Goal: Task Accomplishment & Management: Manage account settings

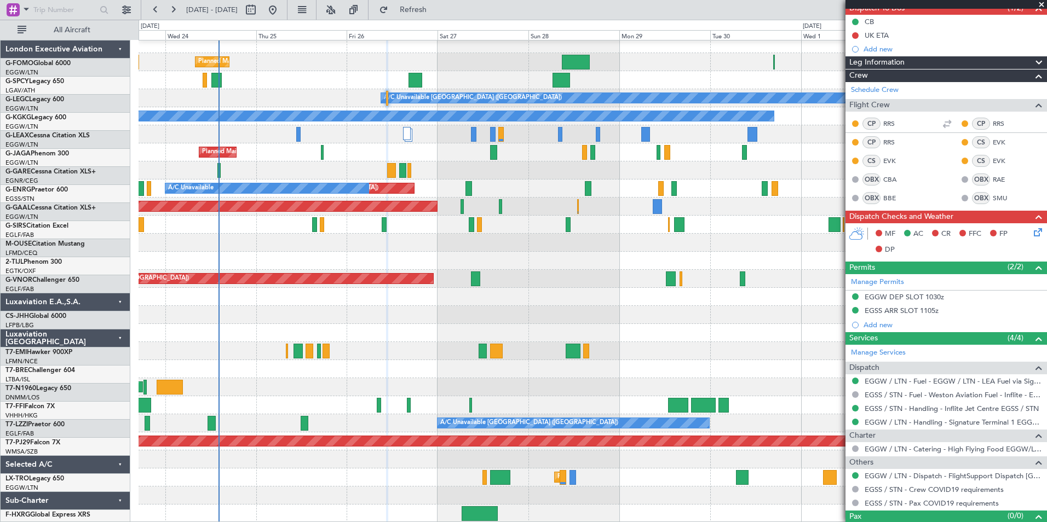
scroll to position [5, 0]
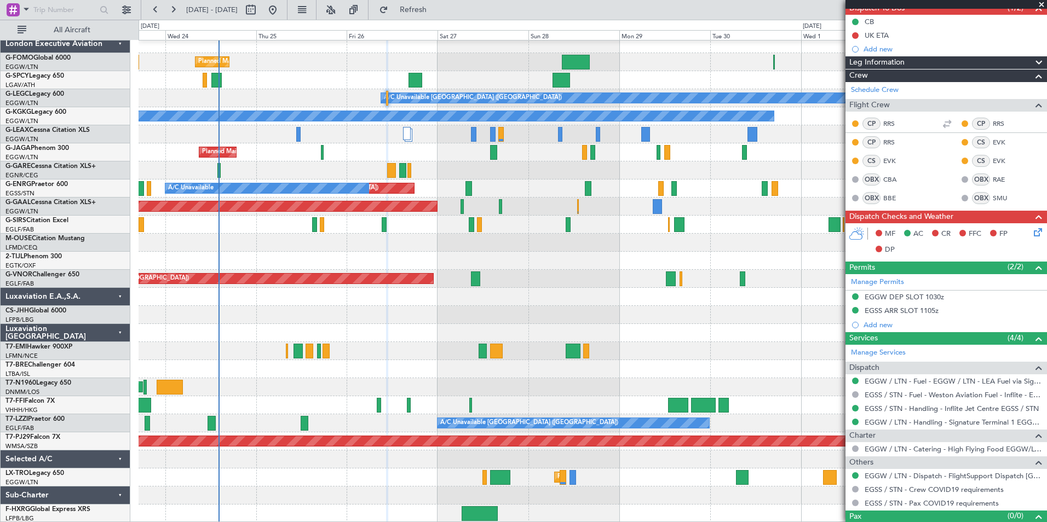
click at [459, 364] on div "Planned Maint [GEOGRAPHIC_DATA] ([GEOGRAPHIC_DATA]) A/C Unavailable [GEOGRAPHIC…" at bounding box center [593, 279] width 908 height 488
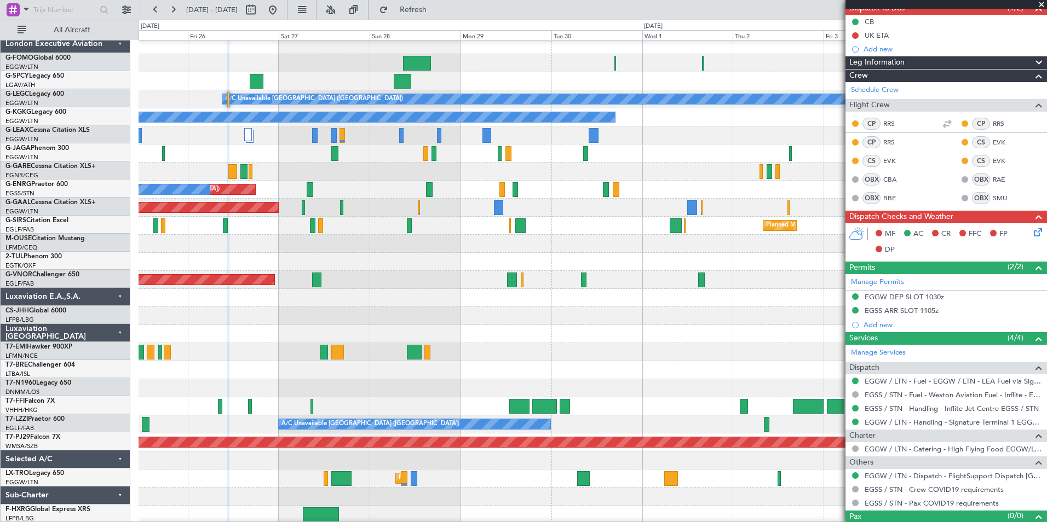
scroll to position [4, 0]
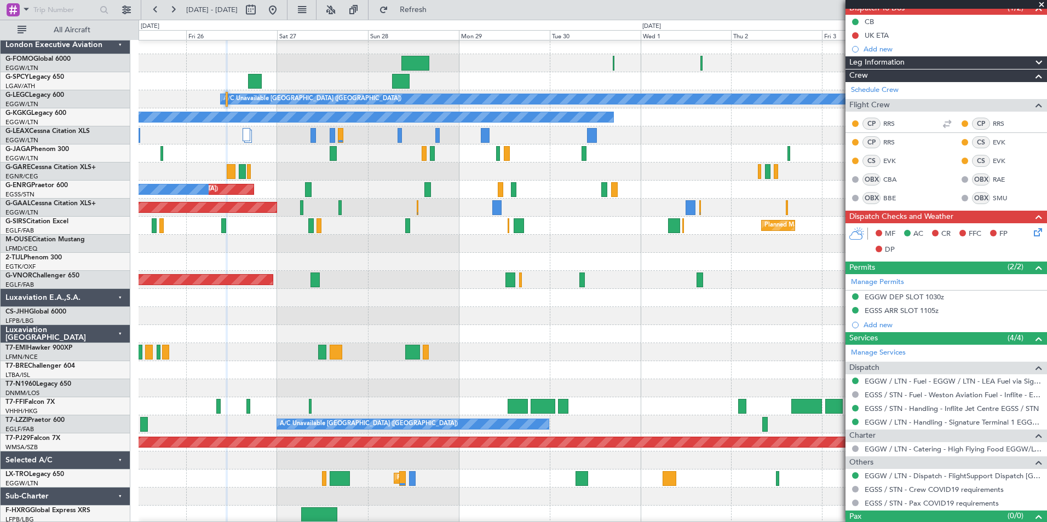
click at [450, 469] on div at bounding box center [593, 461] width 908 height 18
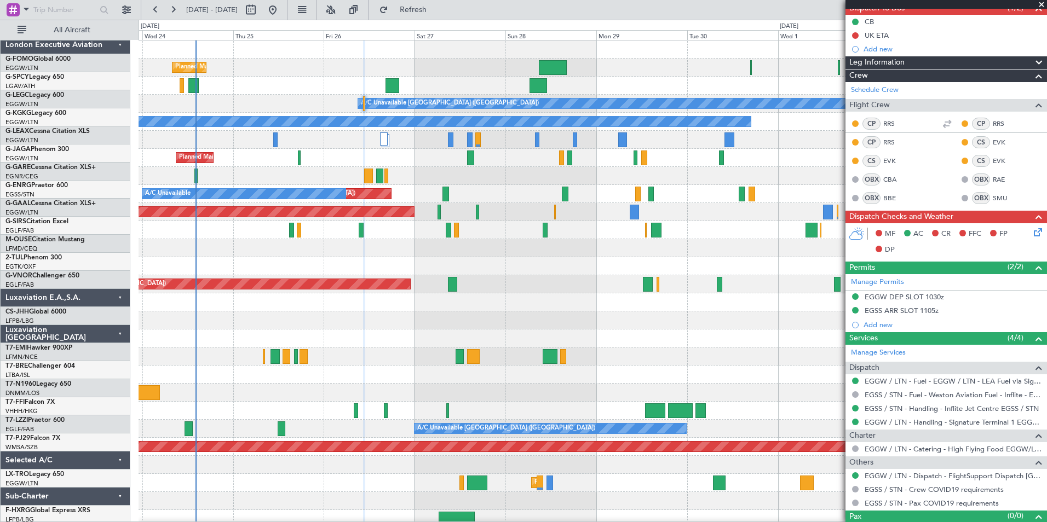
scroll to position [0, 0]
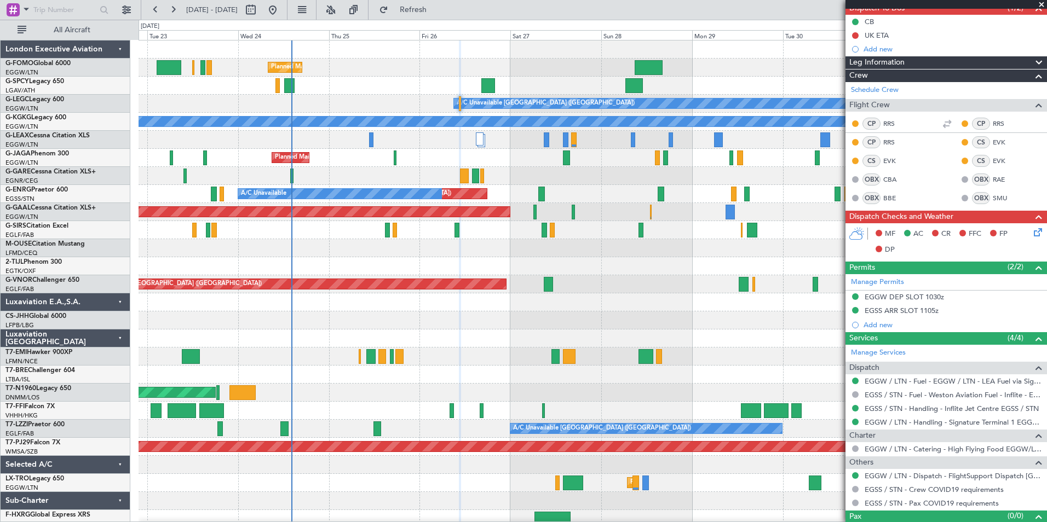
click at [480, 385] on div "Planned Maint London (Luton) A/C Unavailable London (Luton) A/C Unavailable A/C…" at bounding box center [593, 285] width 908 height 488
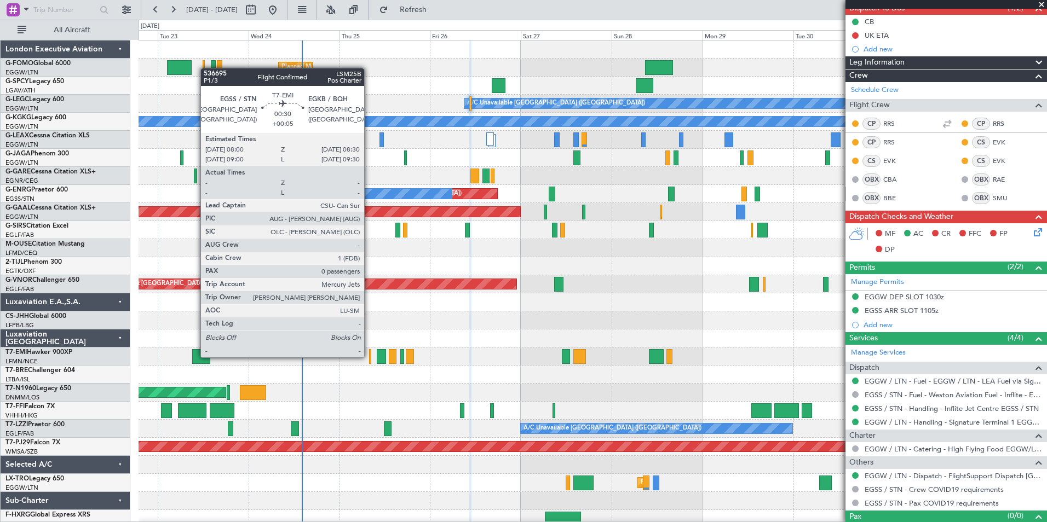
click at [369, 357] on div at bounding box center [370, 356] width 2 height 15
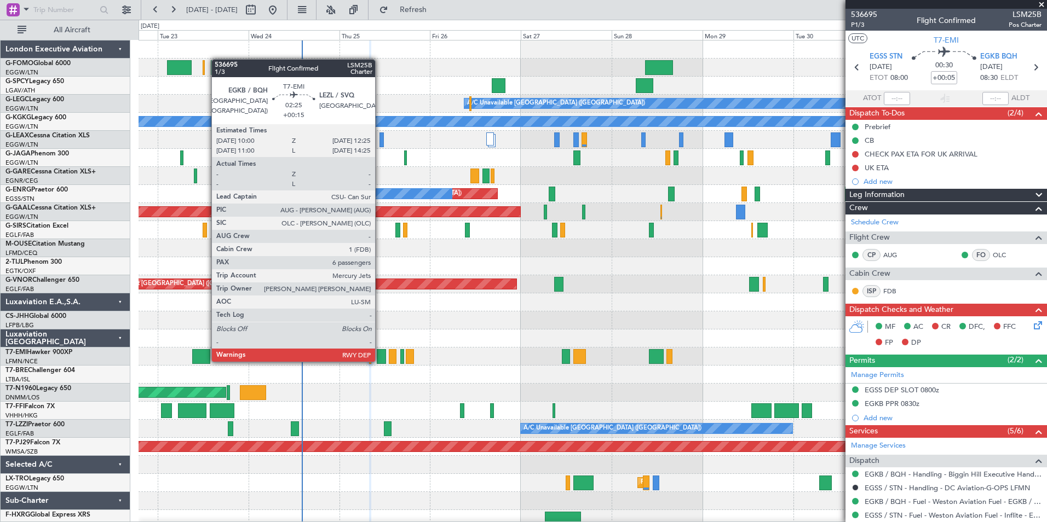
click at [380, 361] on div at bounding box center [381, 356] width 9 height 15
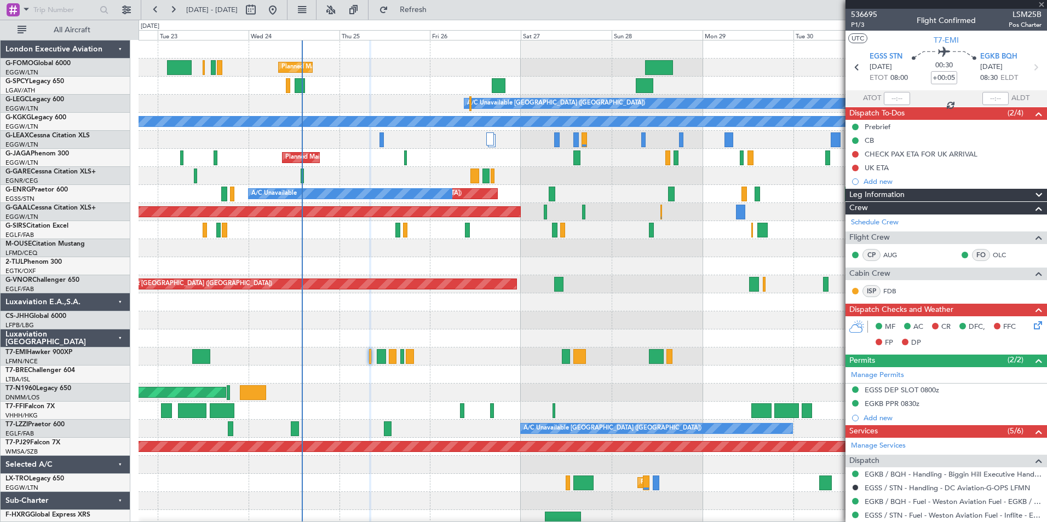
type input "+00:15"
type input "6"
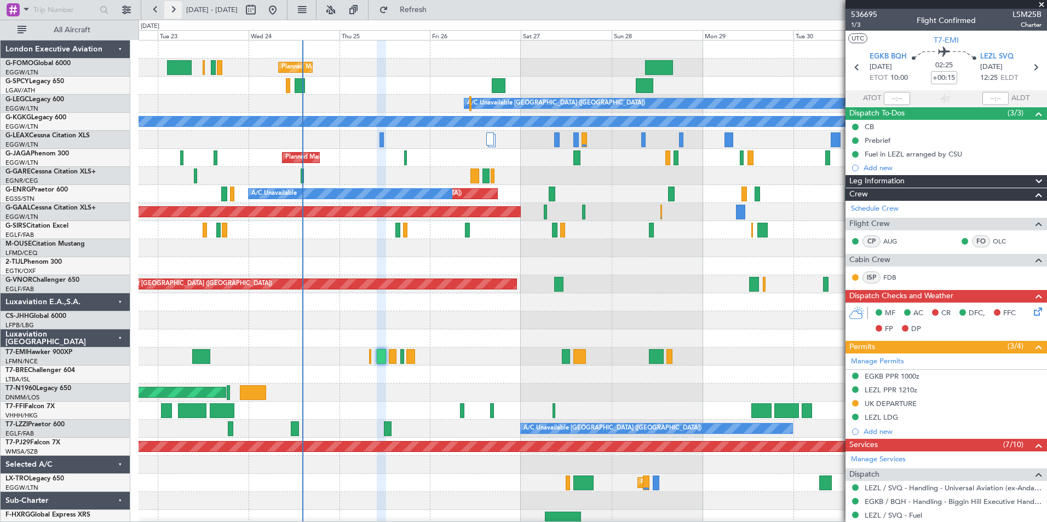
click at [179, 16] on button at bounding box center [173, 10] width 18 height 18
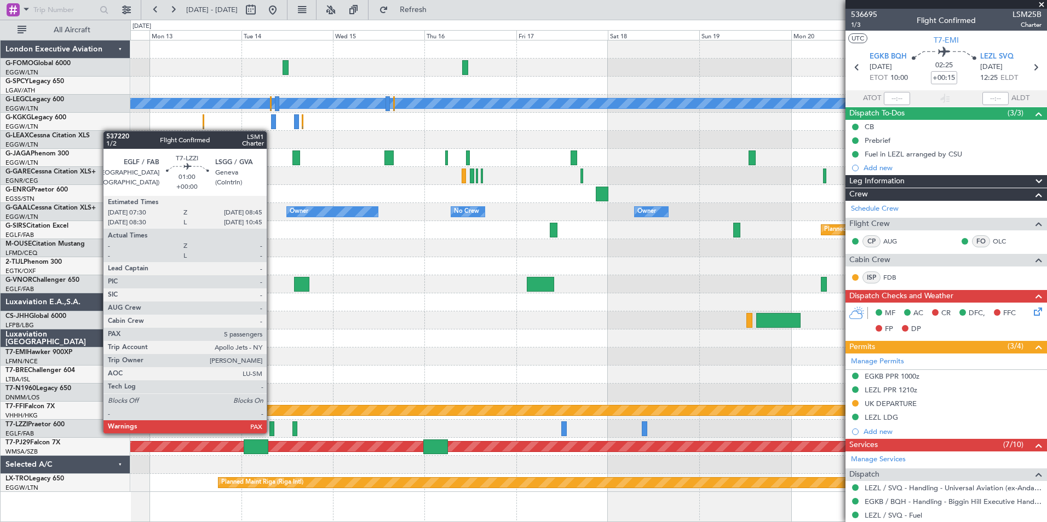
click at [272, 433] on div at bounding box center [271, 429] width 5 height 15
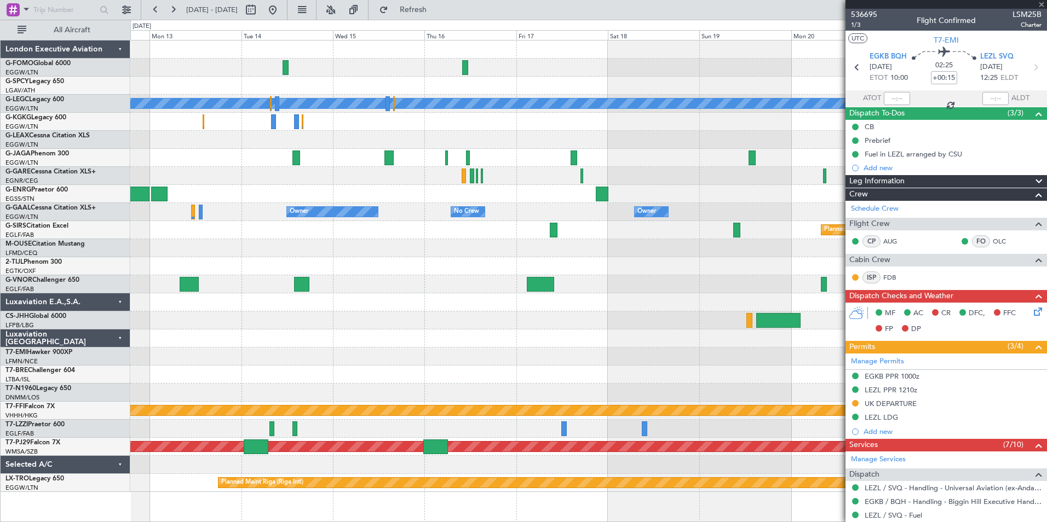
type input "5"
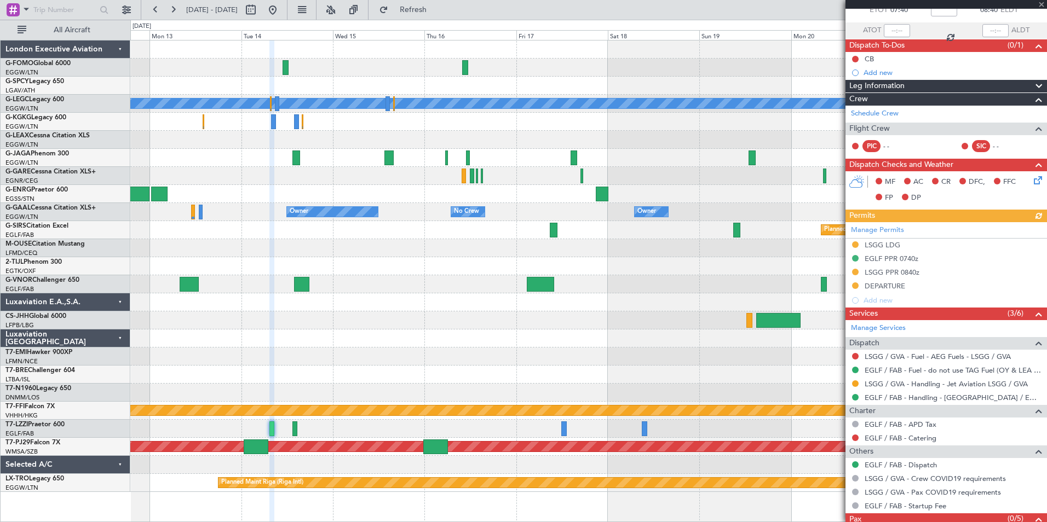
scroll to position [103, 0]
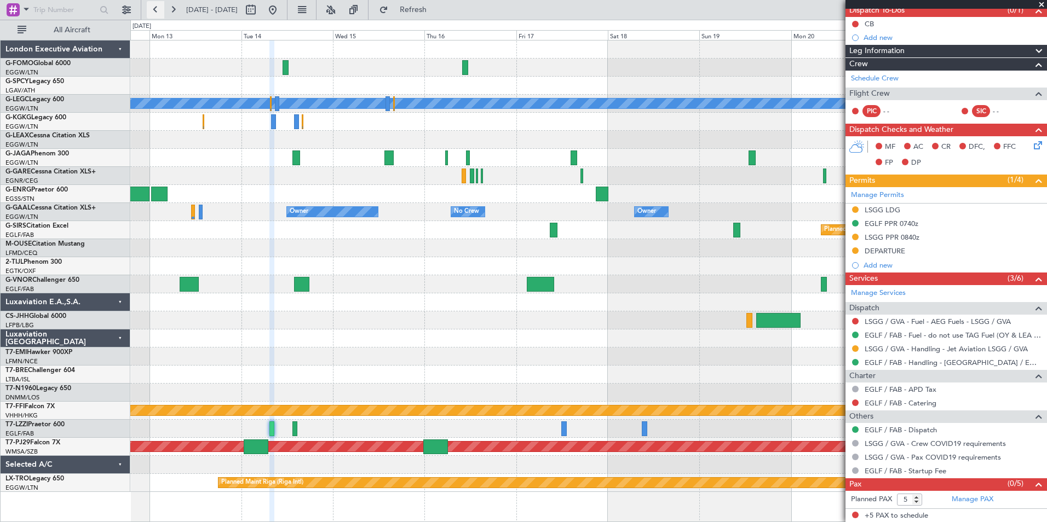
click at [148, 14] on button at bounding box center [156, 10] width 18 height 18
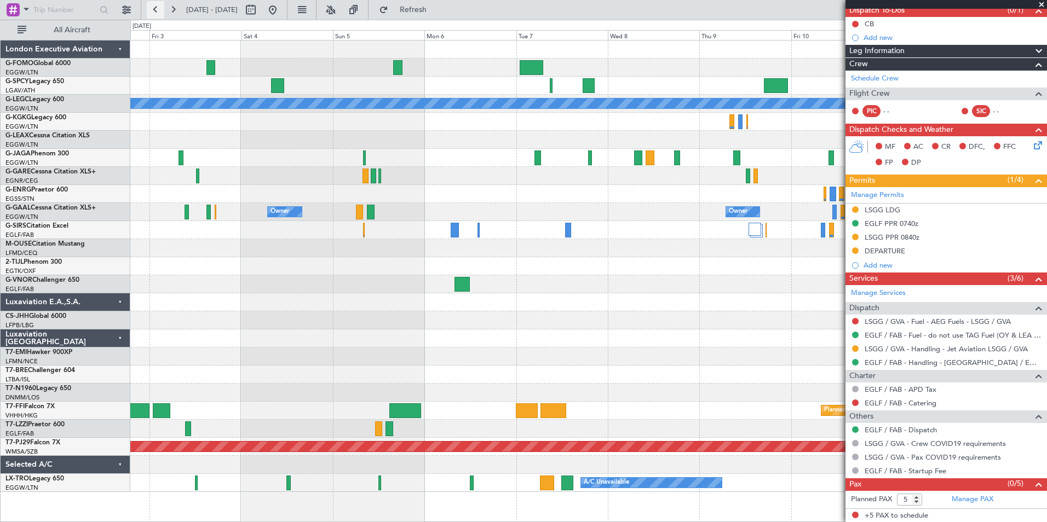
click at [148, 14] on button at bounding box center [156, 10] width 18 height 18
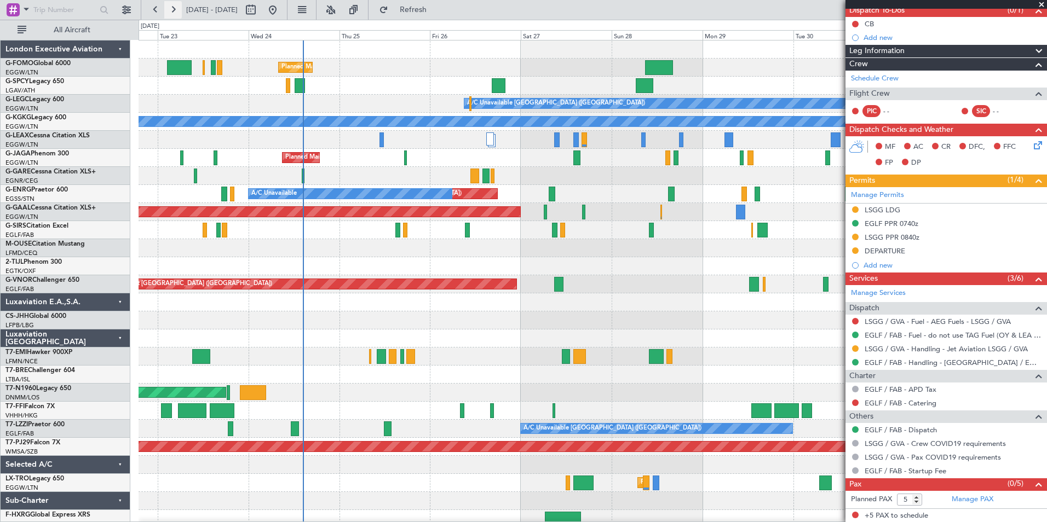
click at [179, 13] on button at bounding box center [173, 10] width 18 height 18
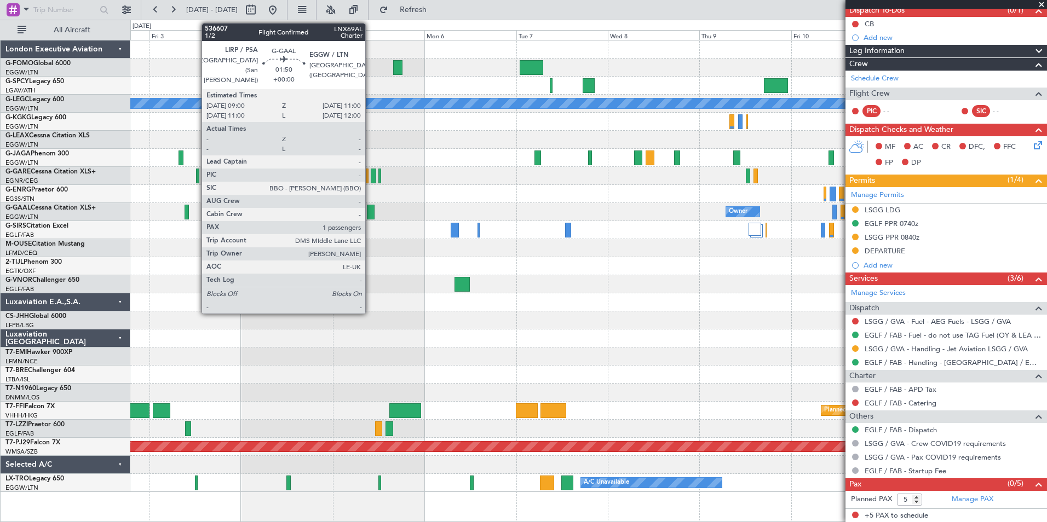
click at [370, 211] on div at bounding box center [371, 212] width 8 height 15
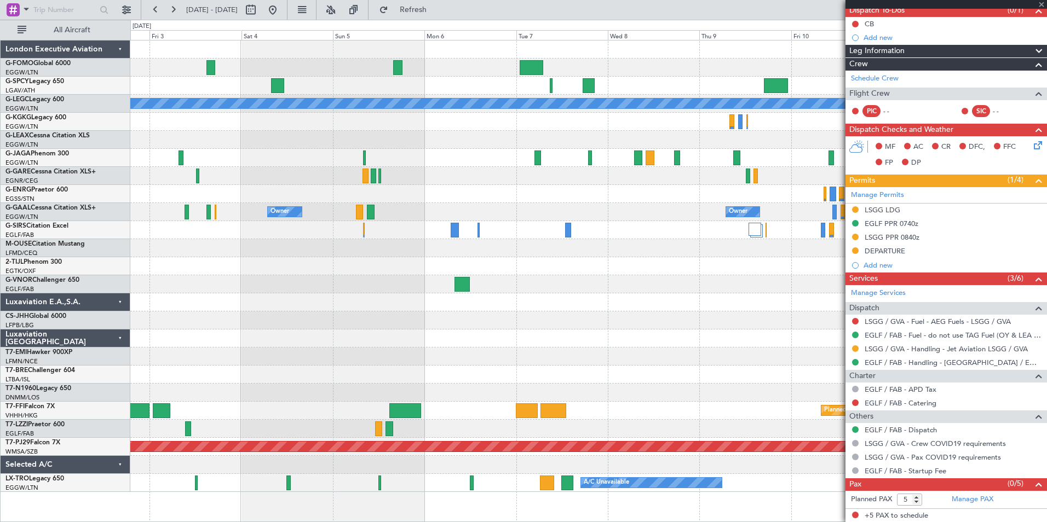
type input "1"
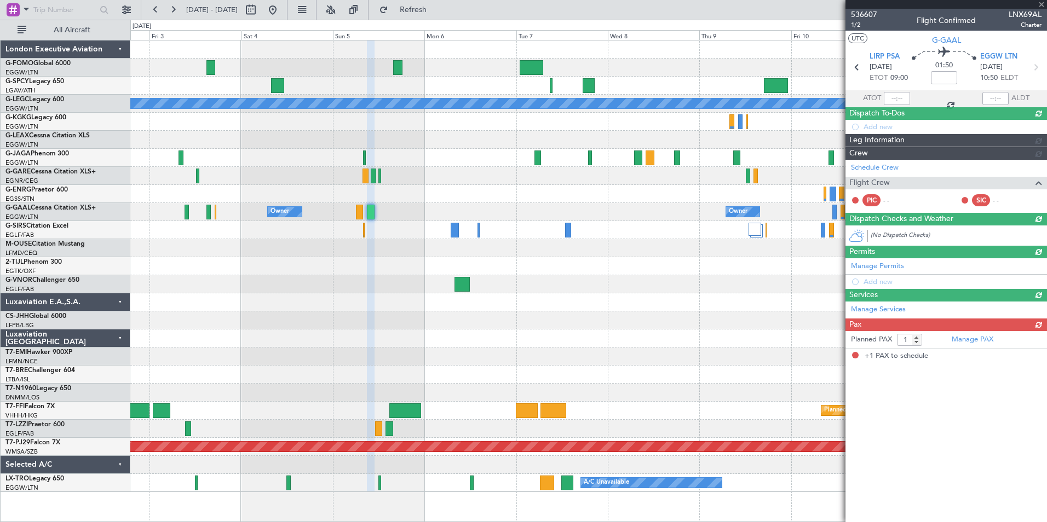
scroll to position [0, 0]
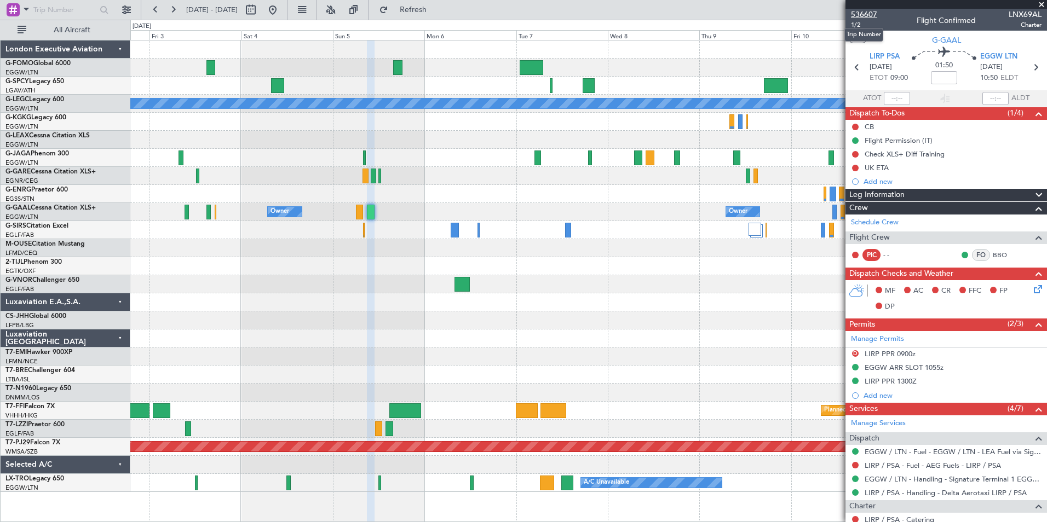
click at [865, 15] on span "536607" at bounding box center [864, 15] width 26 height 12
click at [879, 54] on span "LIRP PSA" at bounding box center [885, 56] width 30 height 11
click at [865, 15] on span "536607" at bounding box center [864, 15] width 26 height 12
click at [158, 12] on button at bounding box center [156, 10] width 18 height 18
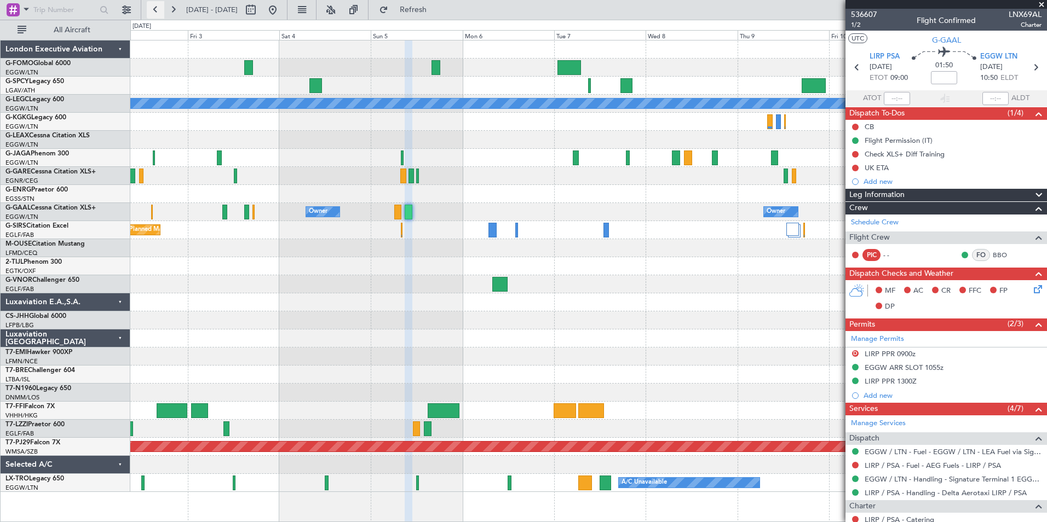
click at [159, 12] on button at bounding box center [156, 10] width 18 height 18
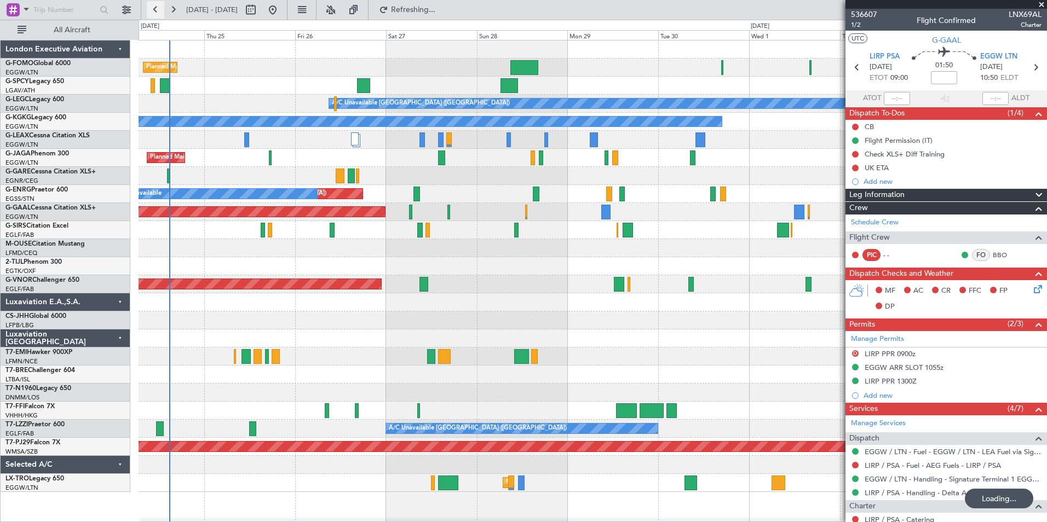
click at [159, 12] on button at bounding box center [156, 10] width 18 height 18
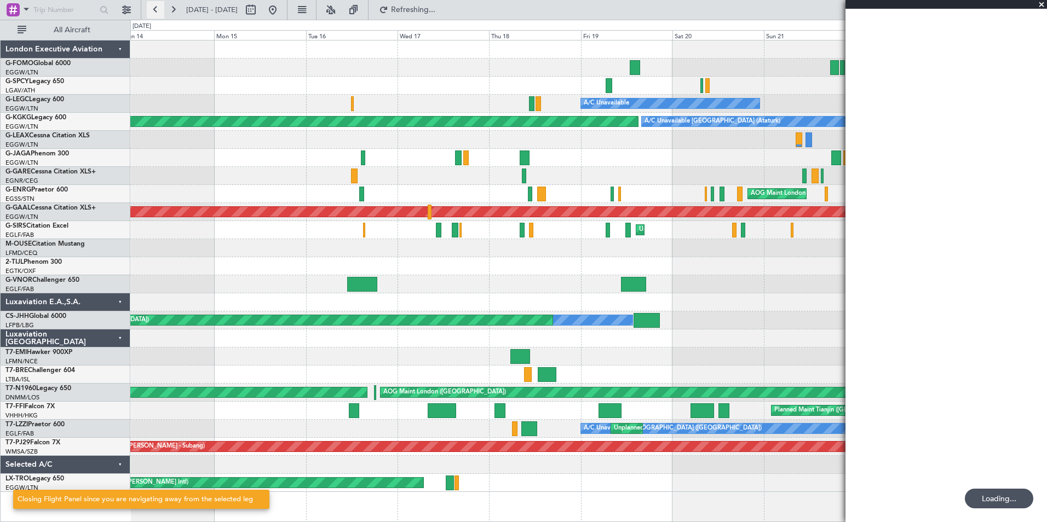
click at [159, 12] on button at bounding box center [156, 10] width 18 height 18
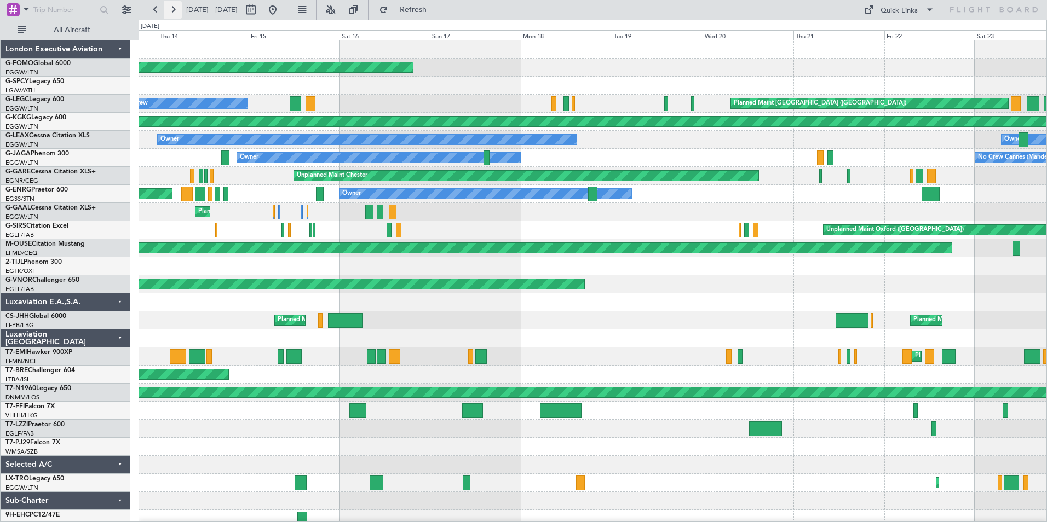
click at [169, 11] on button at bounding box center [173, 10] width 18 height 18
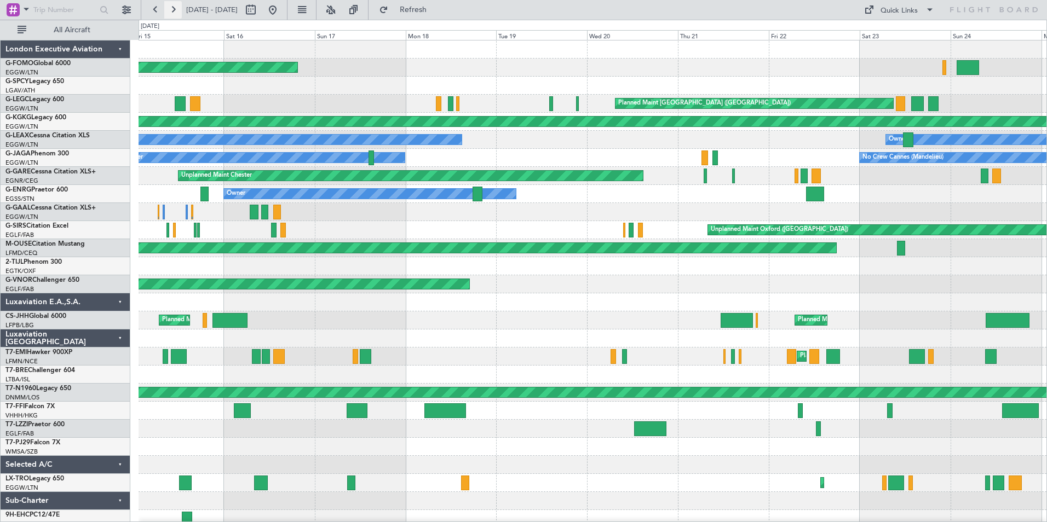
click at [169, 11] on button at bounding box center [173, 10] width 18 height 18
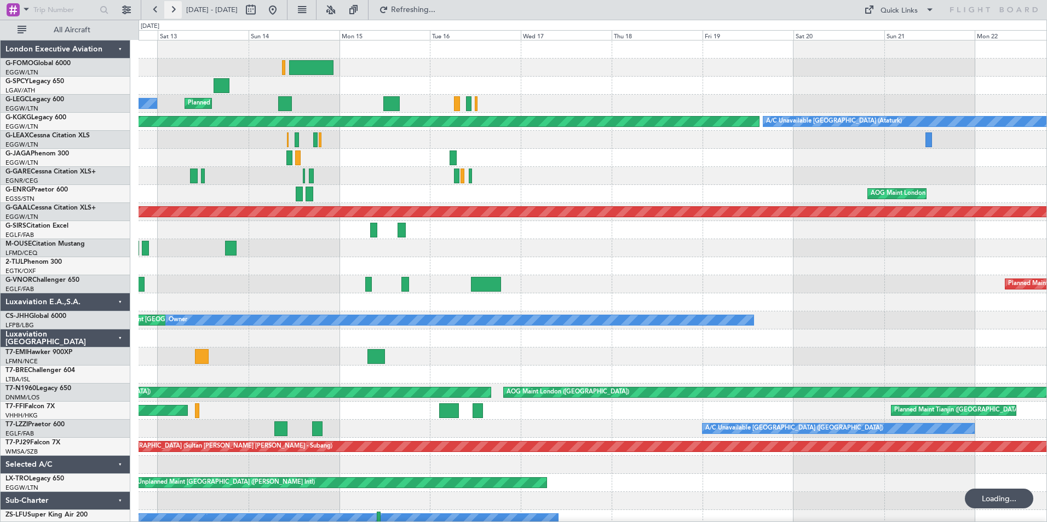
click at [169, 11] on button at bounding box center [173, 10] width 18 height 18
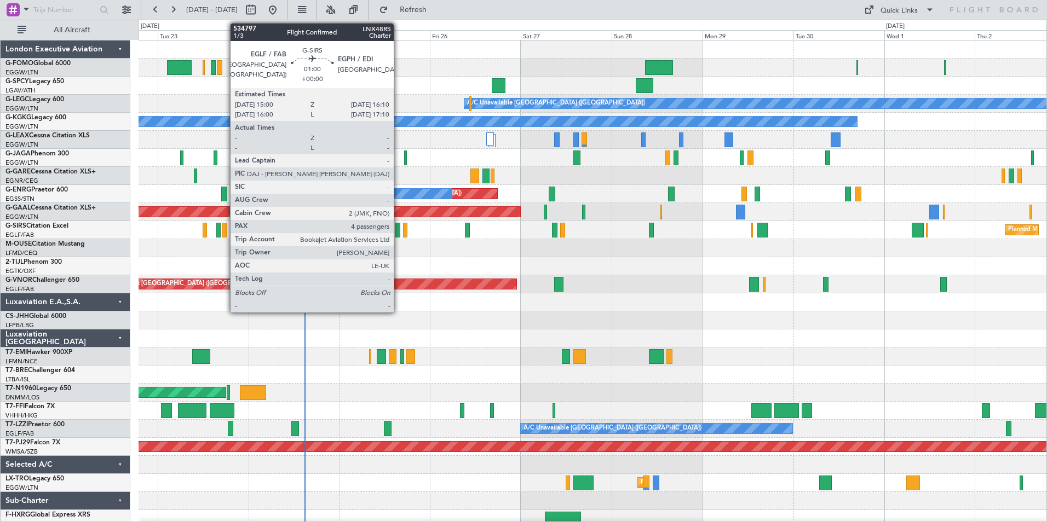
click at [399, 235] on div at bounding box center [397, 230] width 5 height 15
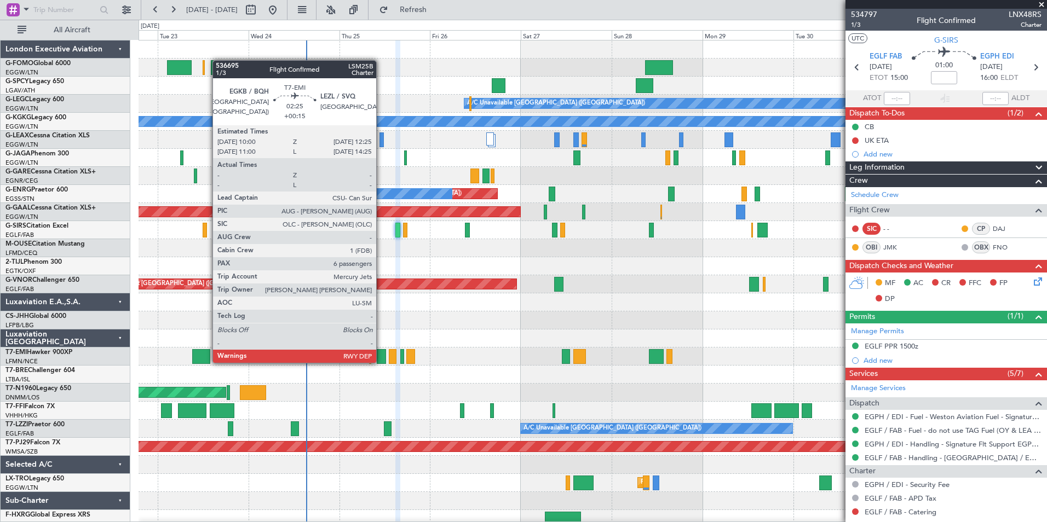
click at [381, 362] on div at bounding box center [381, 356] width 9 height 15
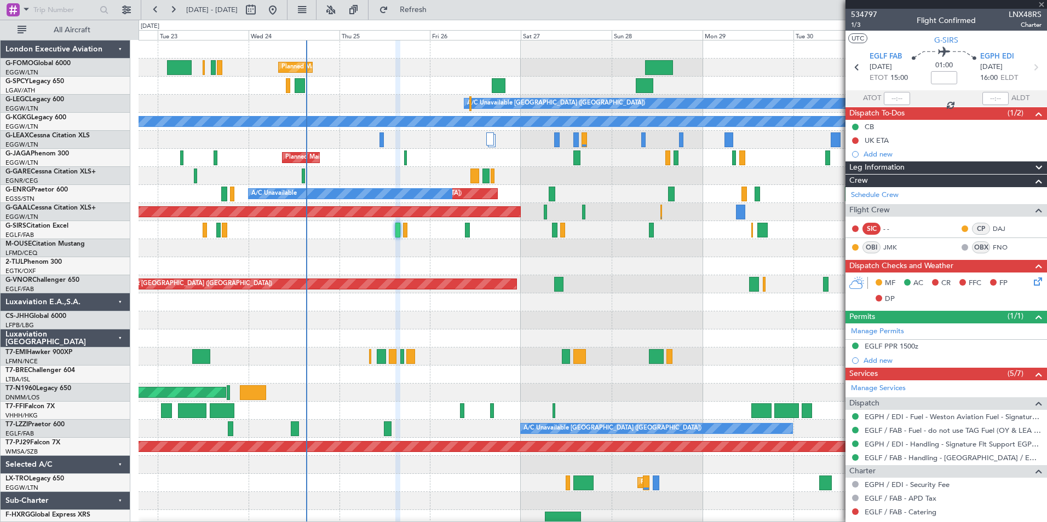
type input "+00:15"
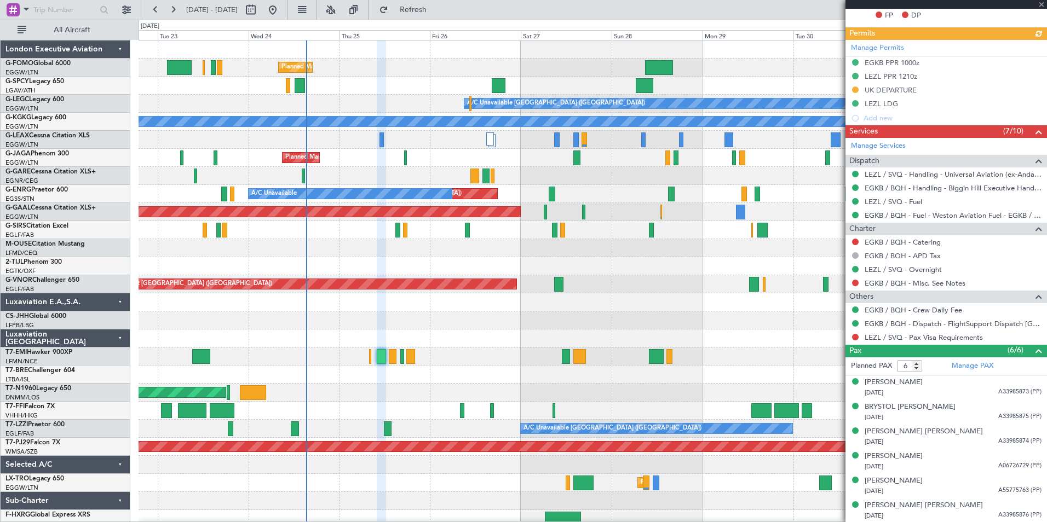
scroll to position [314, 0]
click at [952, 363] on link "Manage PAX" at bounding box center [973, 365] width 42 height 11
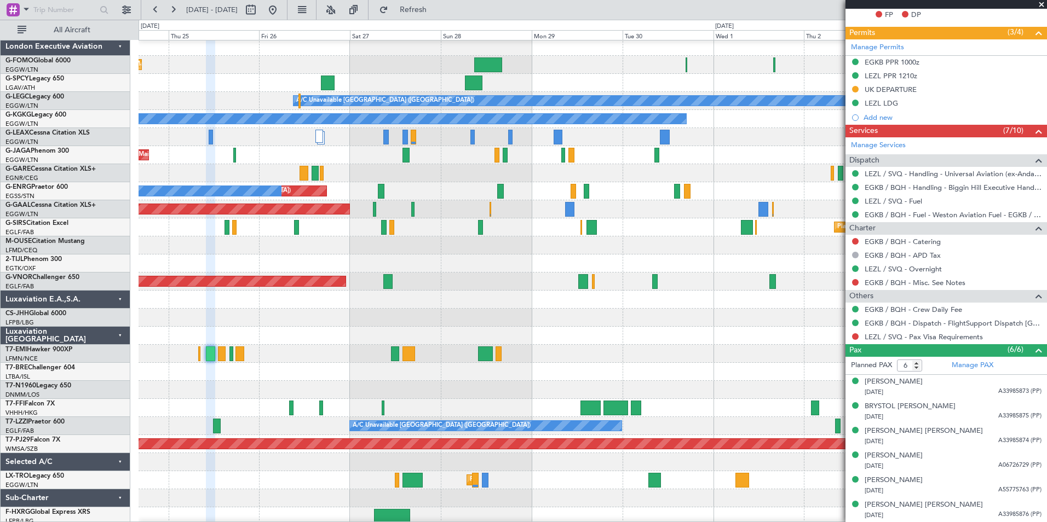
scroll to position [0, 0]
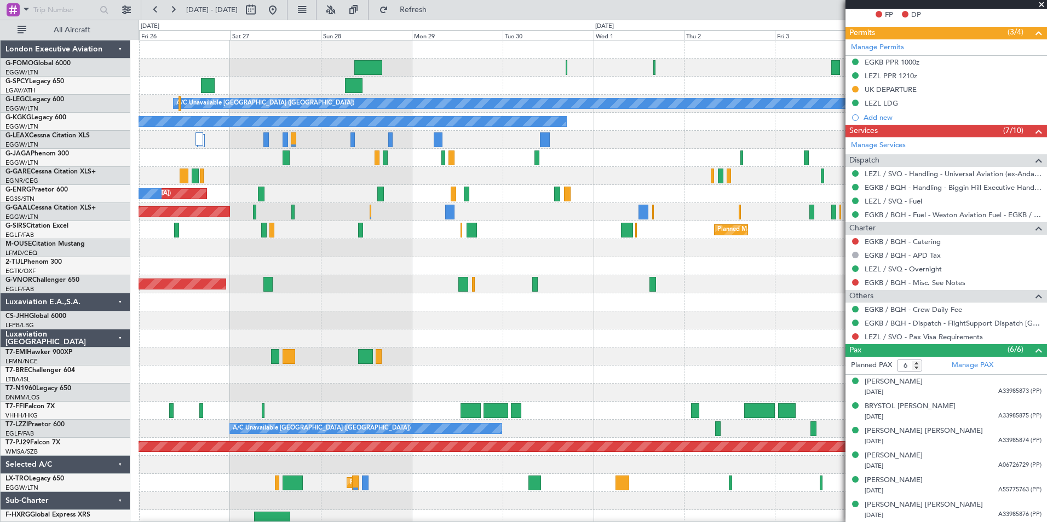
click at [407, 414] on div "Planned Maint London (Luton) A/C Unavailable London (Luton) A/C Unavailable Ist…" at bounding box center [593, 285] width 908 height 488
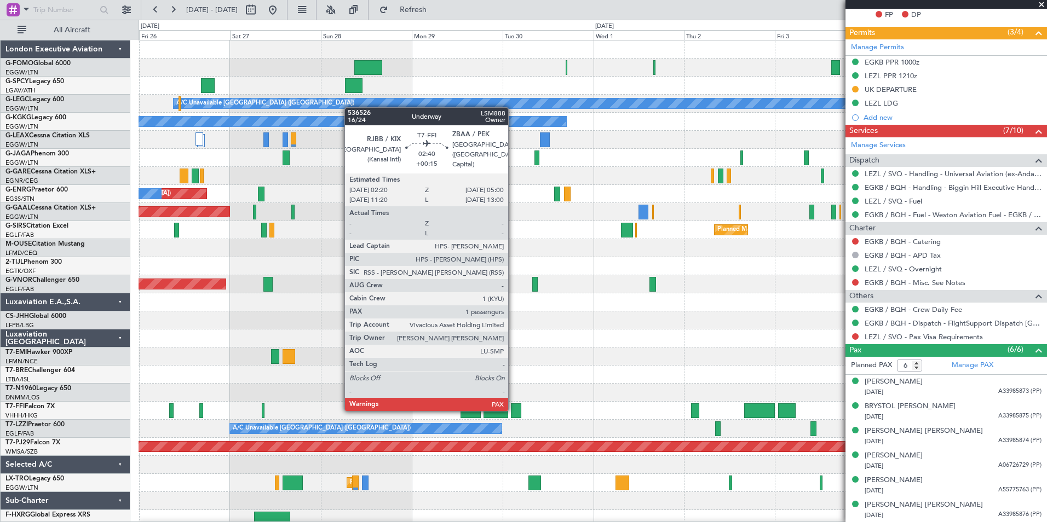
click at [513, 409] on div at bounding box center [516, 411] width 10 height 15
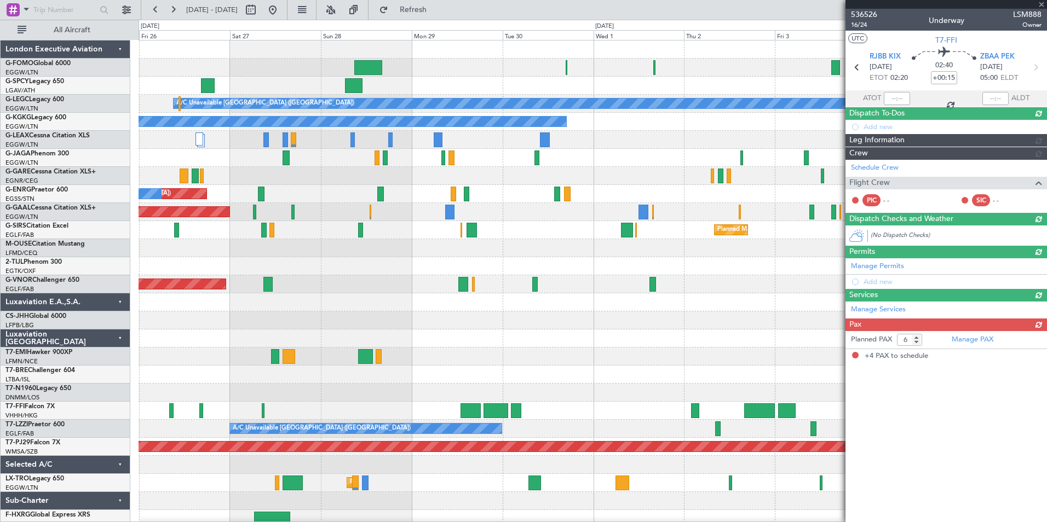
type input "4"
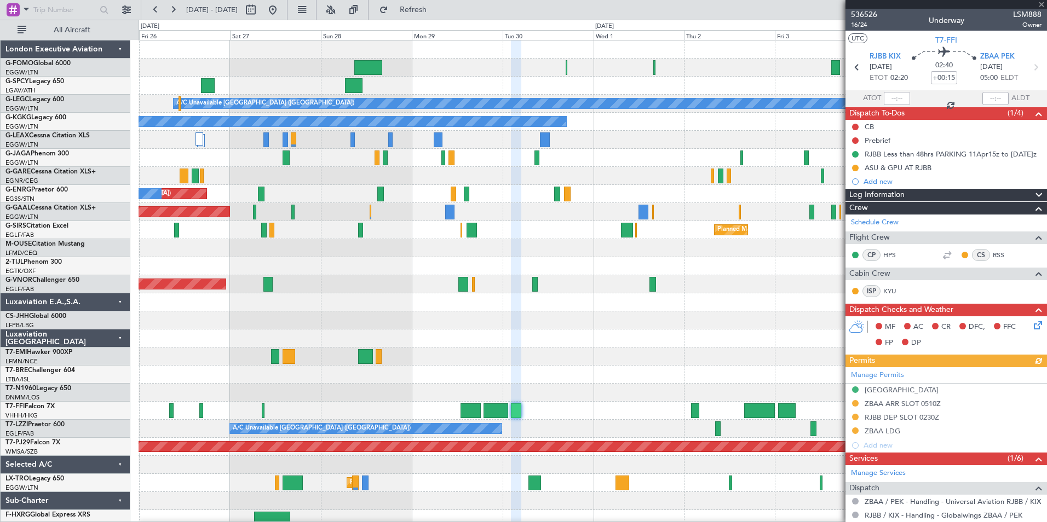
scroll to position [219, 0]
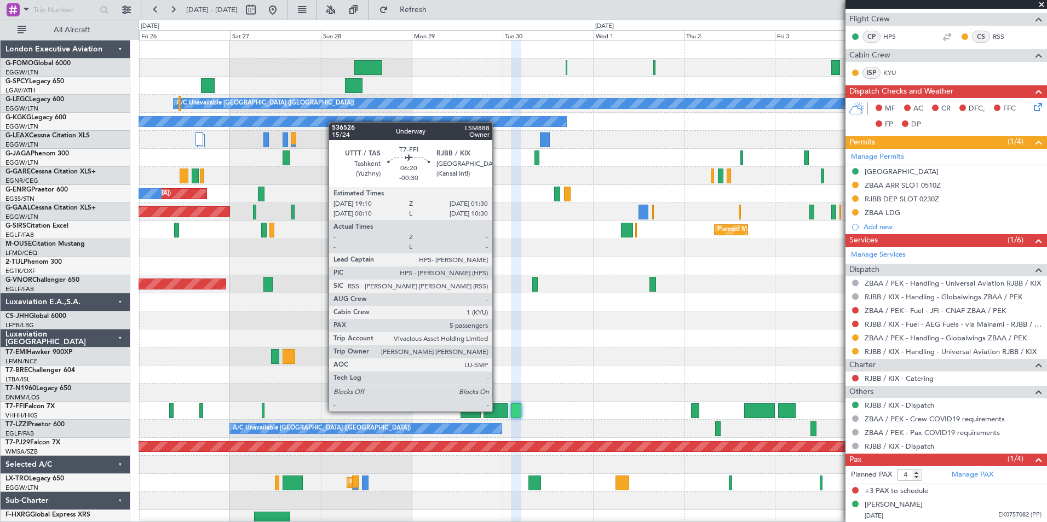
click at [497, 411] on div at bounding box center [496, 411] width 24 height 15
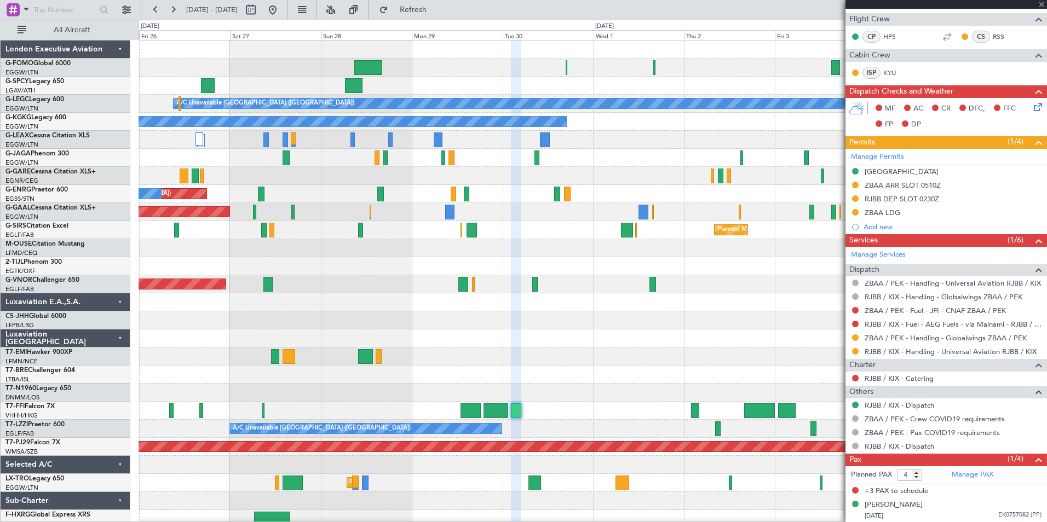
type input "-00:30"
type input "5"
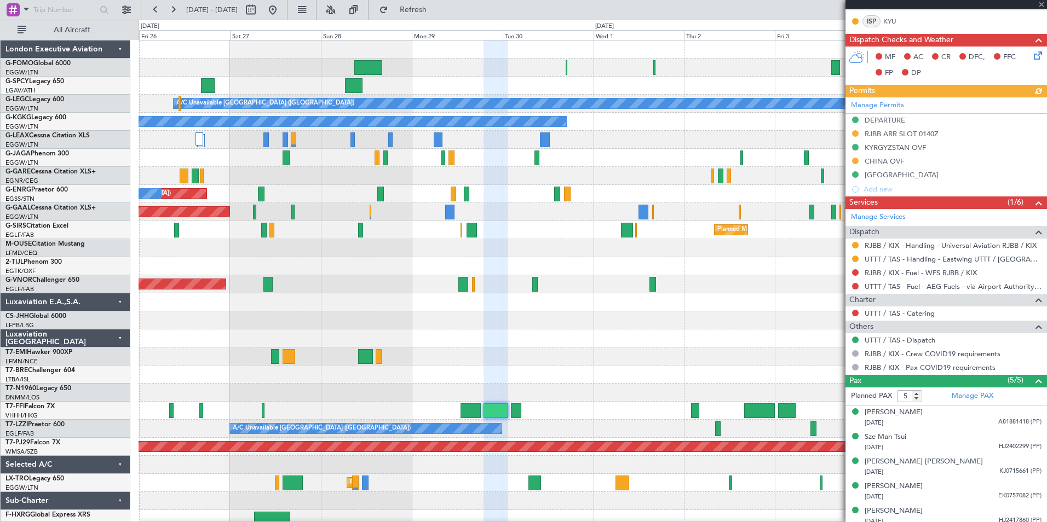
scroll to position [276, 0]
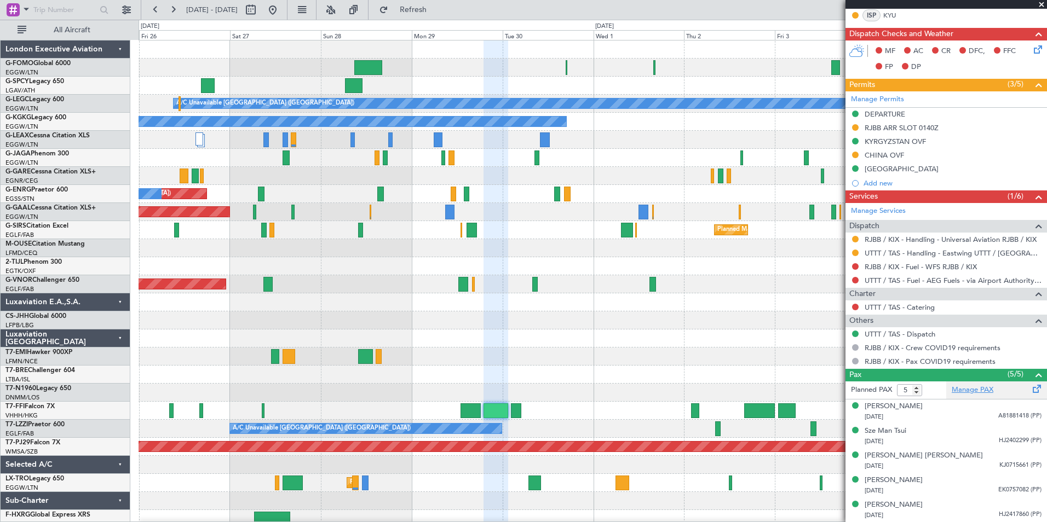
click at [967, 388] on link "Manage PAX" at bounding box center [973, 390] width 42 height 11
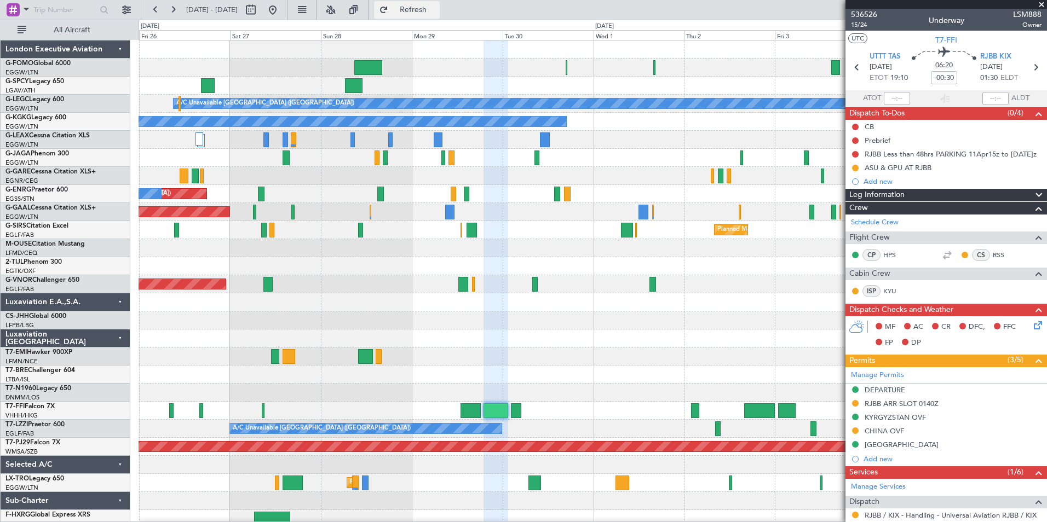
click at [440, 18] on button "Refresh" at bounding box center [407, 10] width 66 height 18
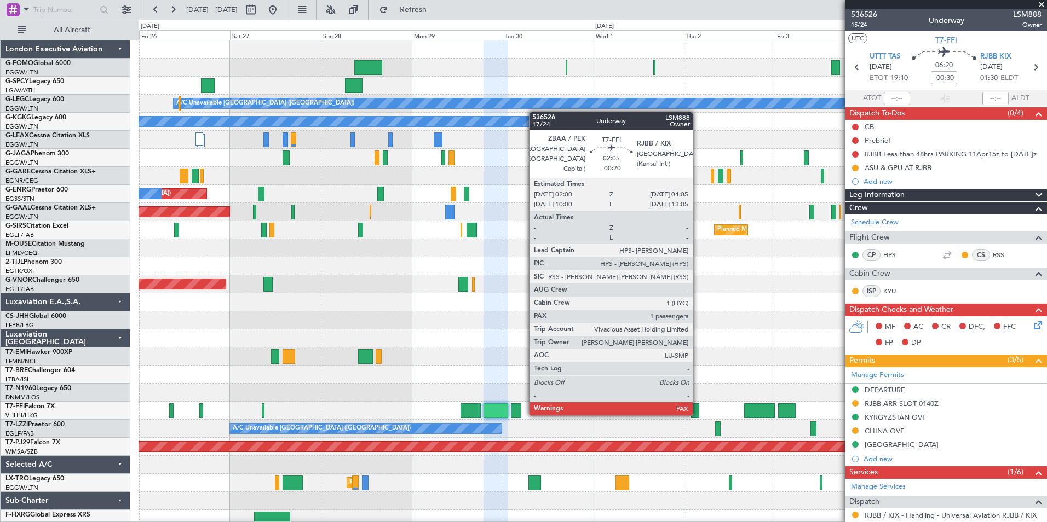
click at [698, 413] on div at bounding box center [695, 411] width 8 height 15
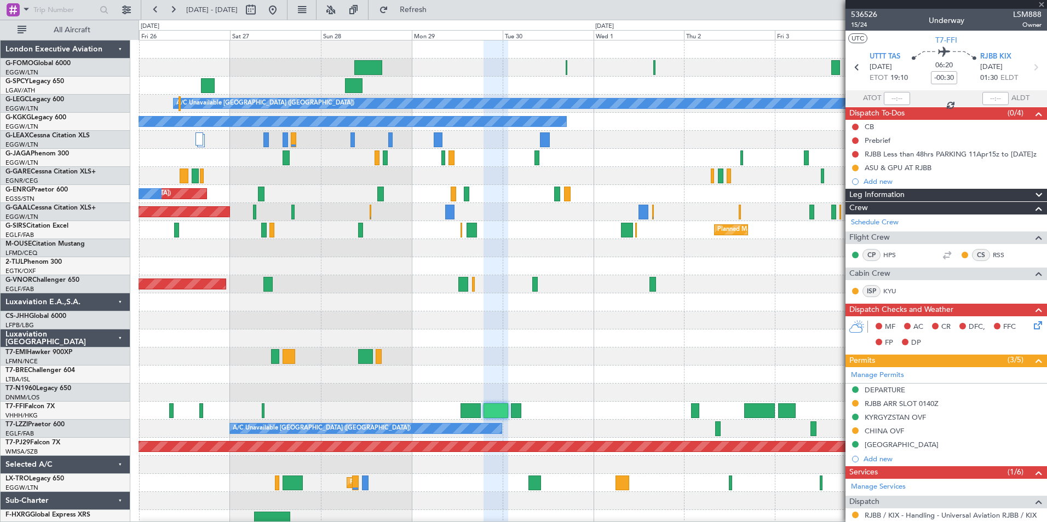
type input "-00:20"
type input "1"
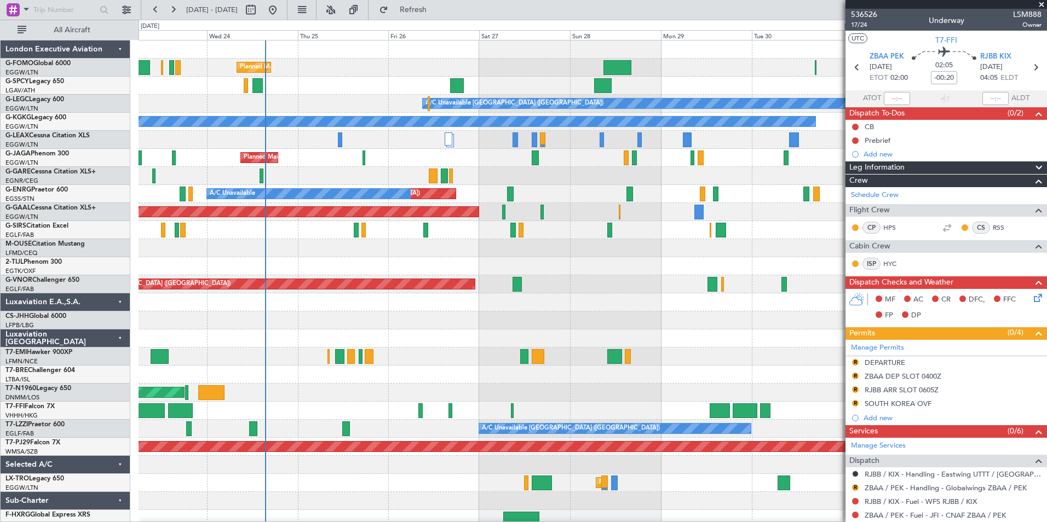
click at [699, 417] on div "Planned Maint London (Luton) A/C Unavailable London (Luton) A/C Unavailable A/C…" at bounding box center [593, 285] width 908 height 488
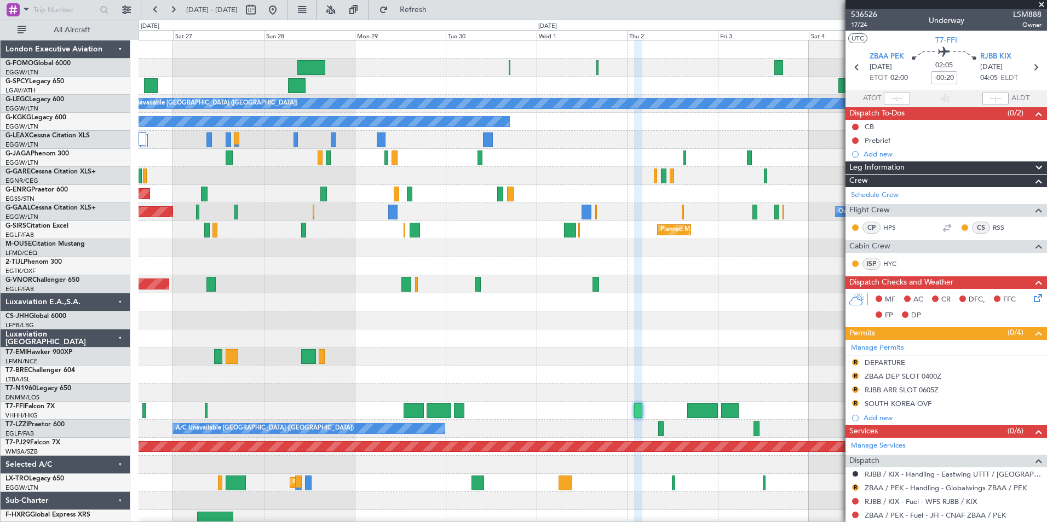
click at [332, 453] on div "Planned Maint London (Luton) A/C Unavailable London (Luton) A/C Unavailable Ist…" at bounding box center [593, 285] width 908 height 488
click at [866, 13] on span "536526" at bounding box center [864, 15] width 26 height 12
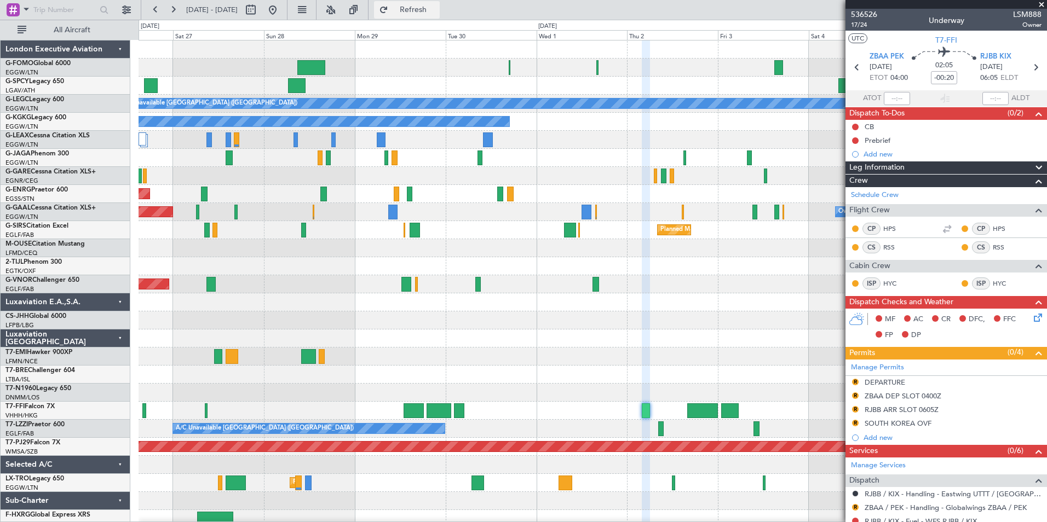
click at [436, 10] on span "Refresh" at bounding box center [413, 10] width 46 height 8
click at [869, 16] on span "536526" at bounding box center [864, 15] width 26 height 12
click at [171, 16] on button at bounding box center [173, 10] width 18 height 18
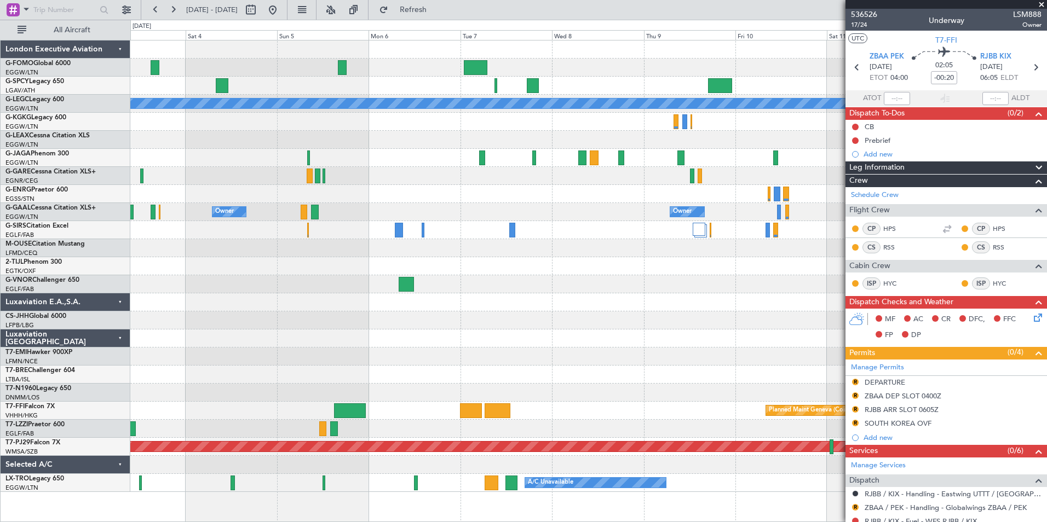
click at [495, 278] on div "A/C Unavailable [GEOGRAPHIC_DATA] ([GEOGRAPHIC_DATA]) Owner Owner Owner Owner P…" at bounding box center [588, 267] width 916 height 452
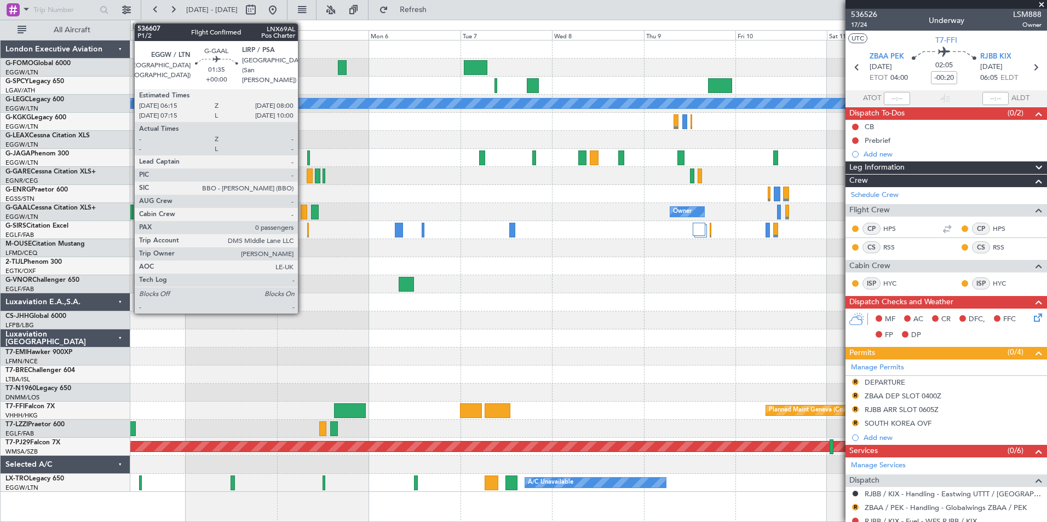
click at [303, 212] on div at bounding box center [304, 212] width 7 height 15
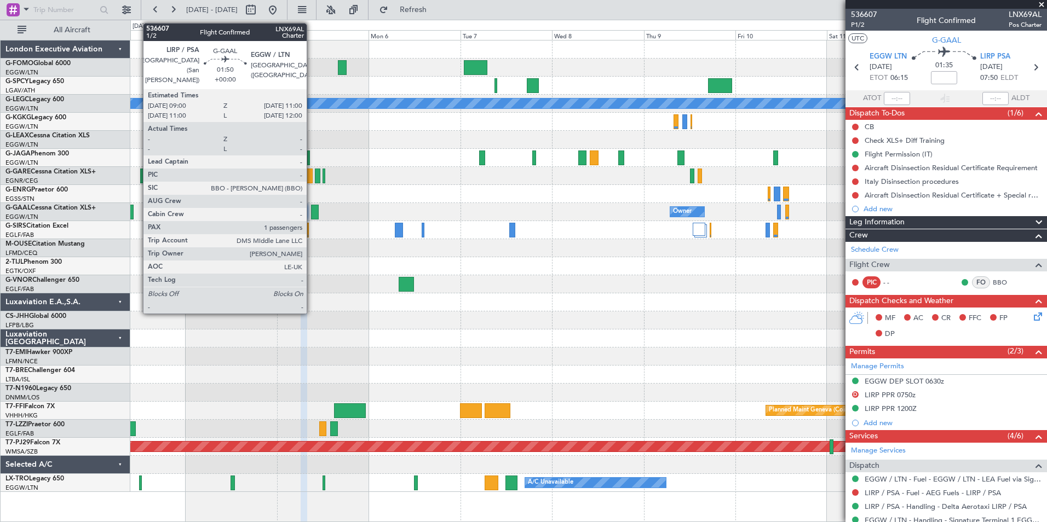
click at [312, 213] on div at bounding box center [315, 212] width 8 height 15
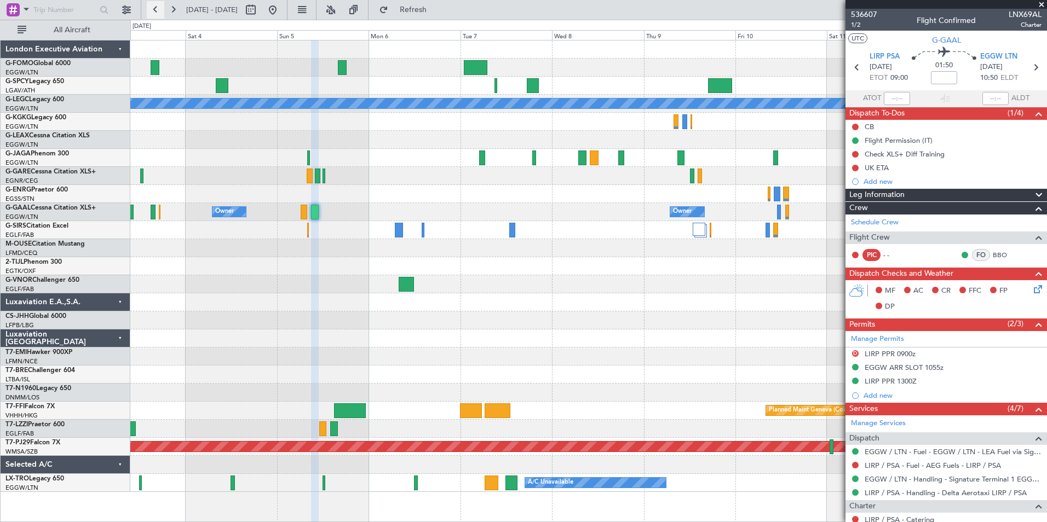
click at [156, 17] on button at bounding box center [156, 10] width 18 height 18
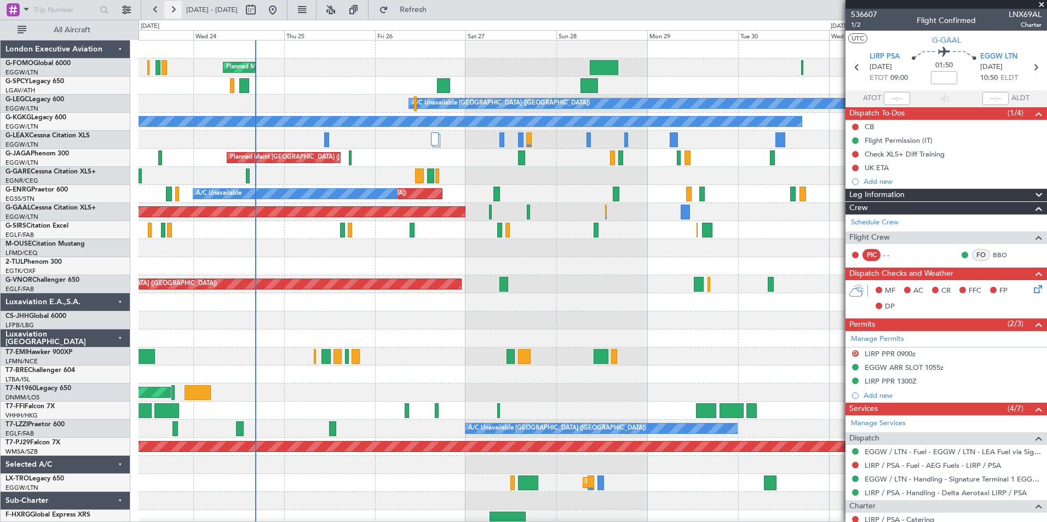
click at [168, 9] on button at bounding box center [173, 10] width 18 height 18
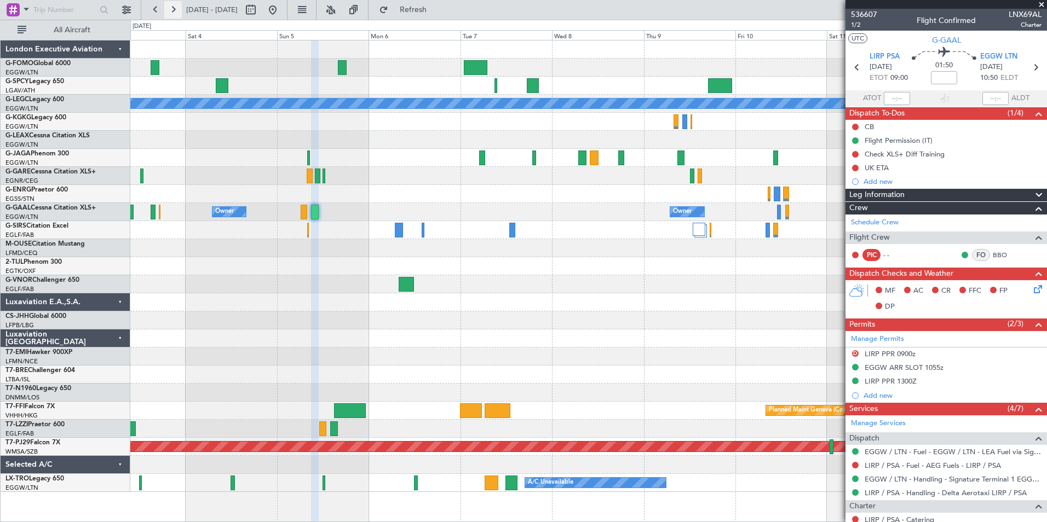
click at [168, 9] on button at bounding box center [173, 10] width 18 height 18
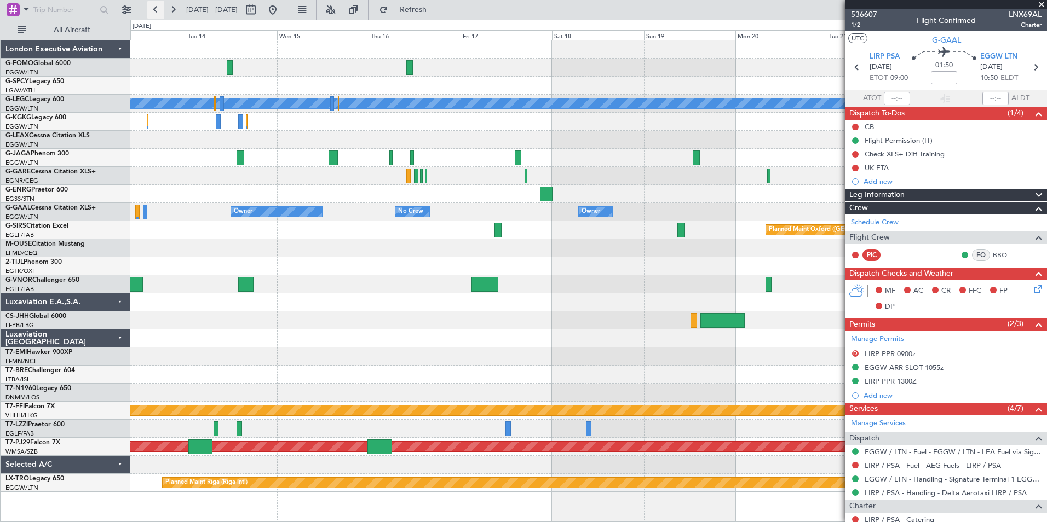
click at [154, 8] on button at bounding box center [156, 10] width 18 height 18
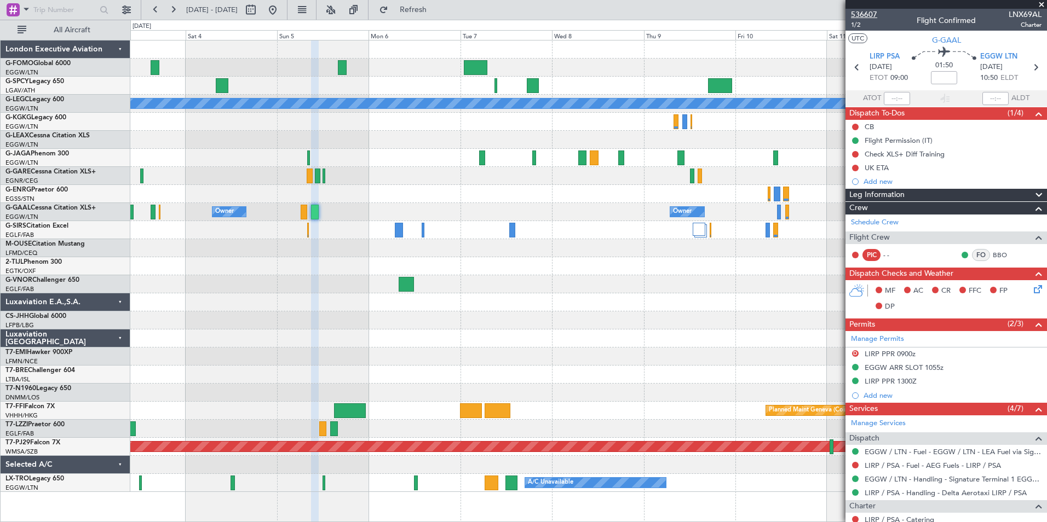
click at [874, 14] on span "536607" at bounding box center [864, 15] width 26 height 12
click at [440, 17] on button "Refresh" at bounding box center [407, 10] width 66 height 18
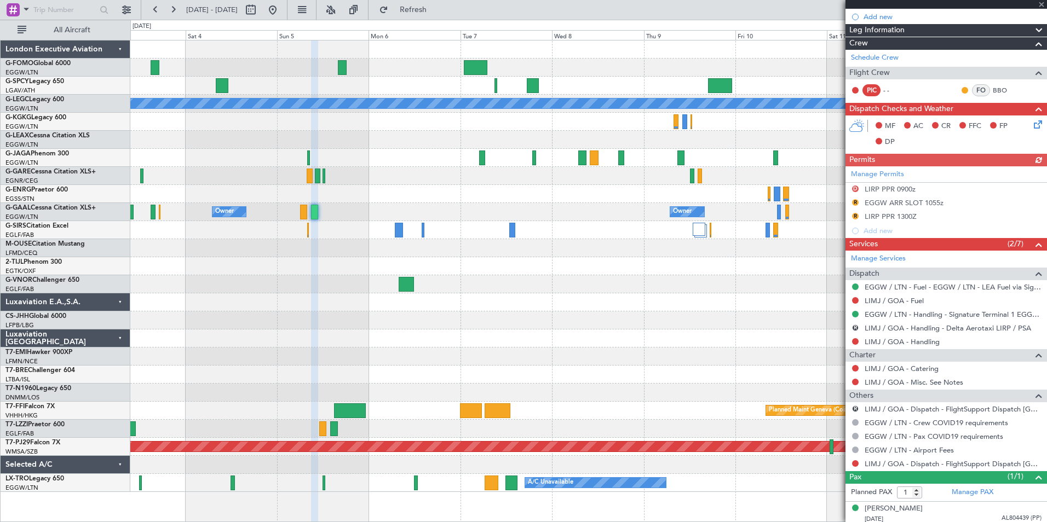
scroll to position [169, 0]
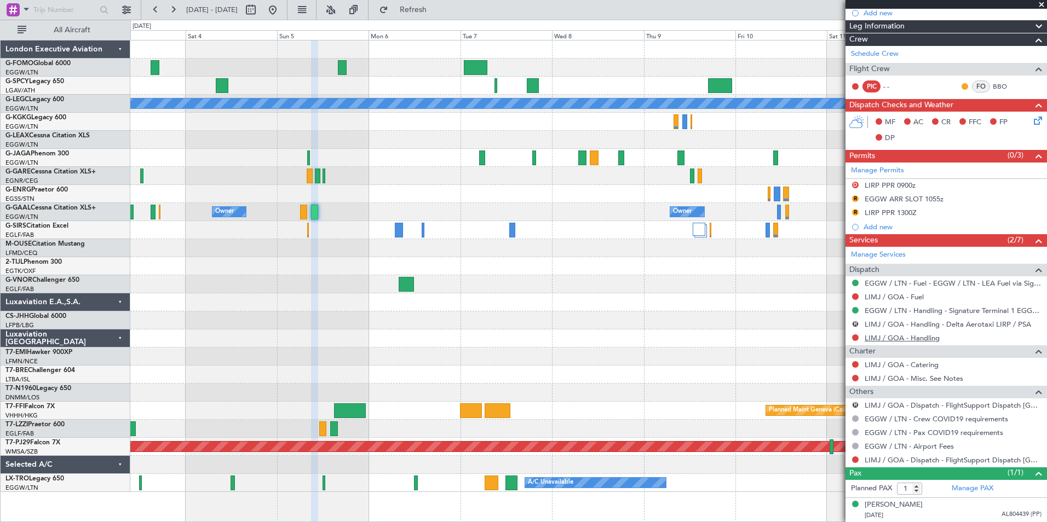
click at [876, 337] on link "LIMJ / GOA - Handling" at bounding box center [902, 338] width 75 height 9
click at [883, 297] on link "LIMJ / GOA - Fuel" at bounding box center [894, 296] width 59 height 9
click at [436, 9] on span "Refresh" at bounding box center [413, 10] width 46 height 8
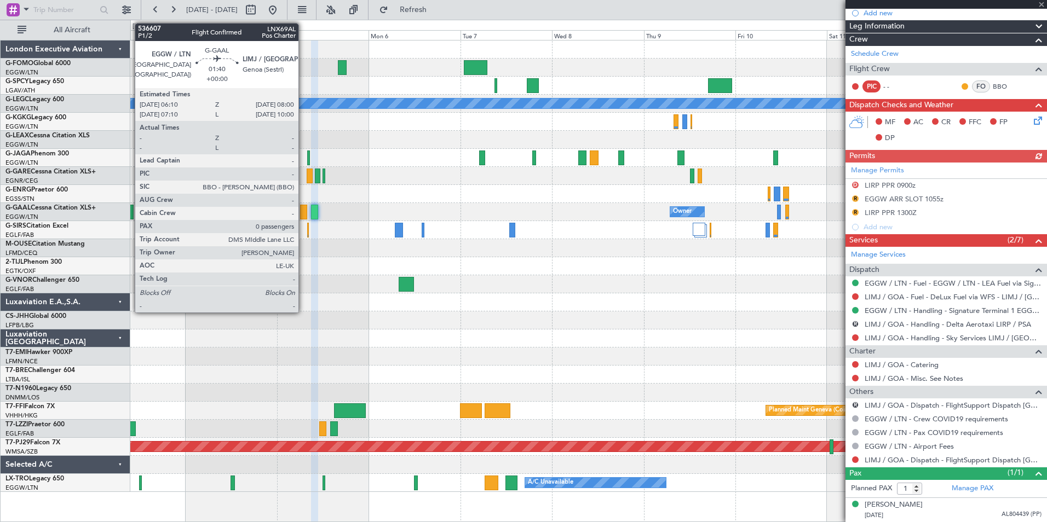
click at [303, 215] on div at bounding box center [303, 212] width 7 height 15
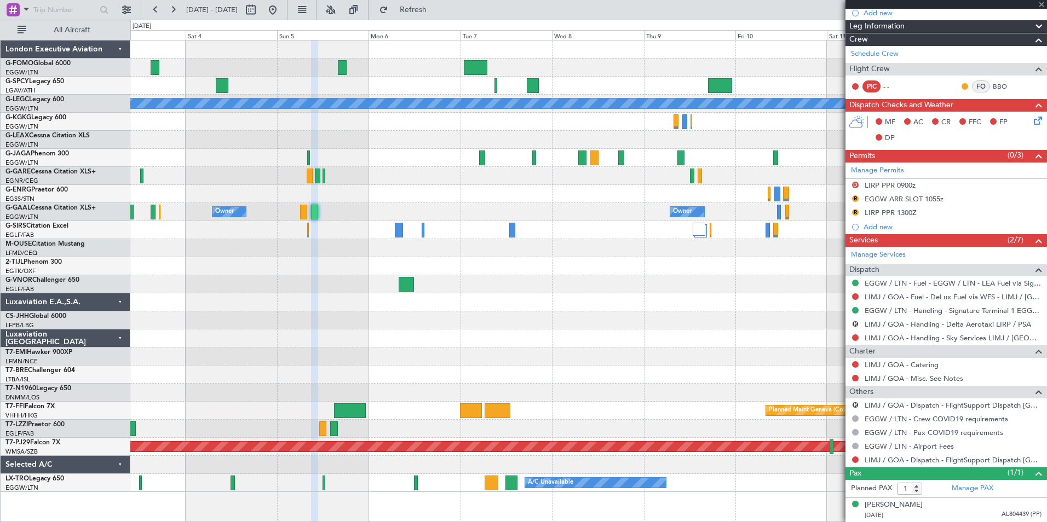
type input "0"
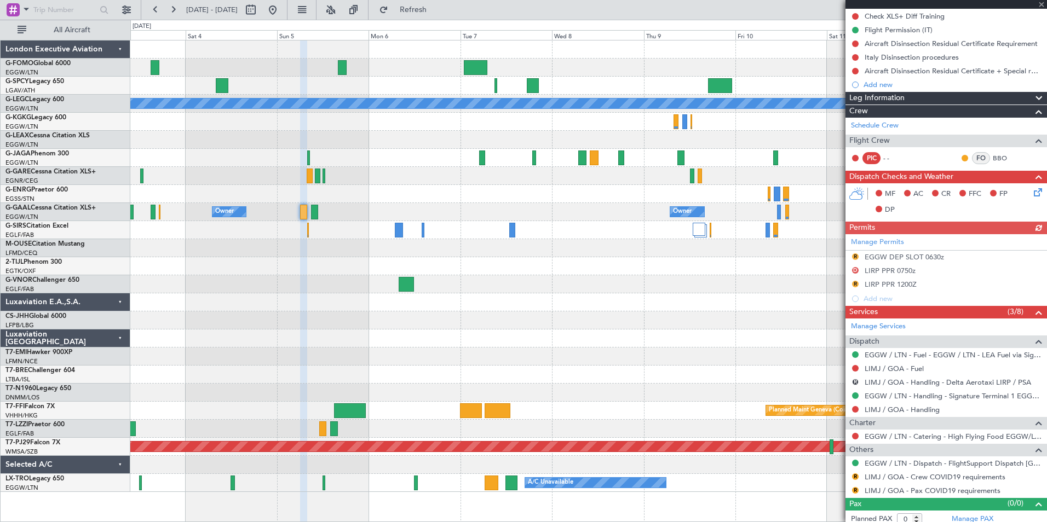
scroll to position [130, 0]
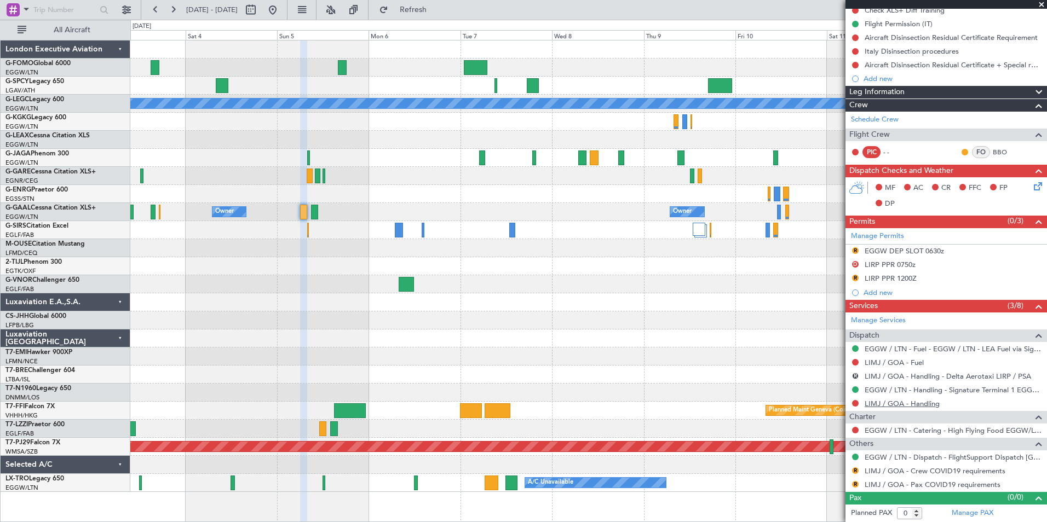
click at [891, 405] on link "LIMJ / GOA - Handling" at bounding box center [902, 403] width 75 height 9
click at [436, 10] on span "Refresh" at bounding box center [413, 10] width 46 height 8
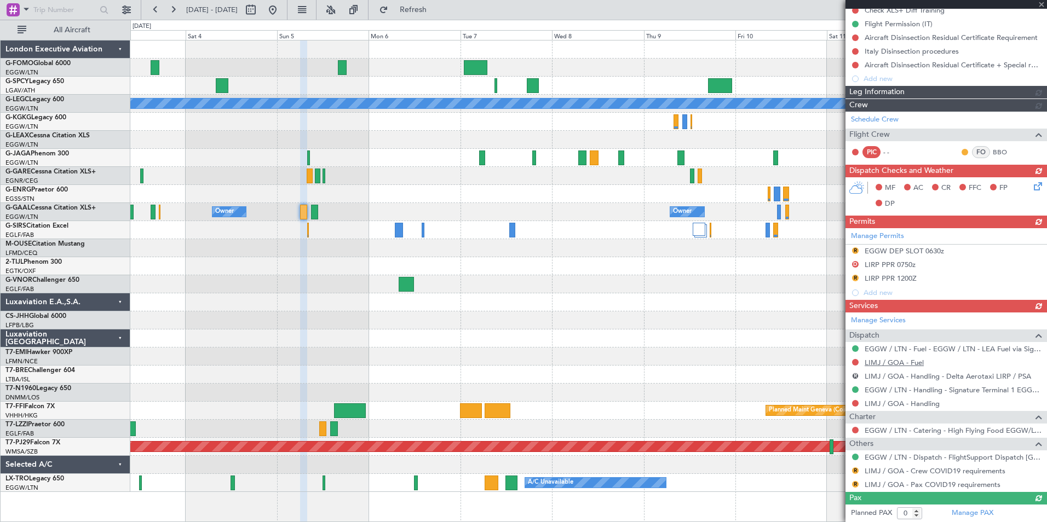
click at [877, 364] on div "Manage Services Dispatch EGGW / LTN - Fuel - EGGW / LTN - LEA Fuel via Signatur…" at bounding box center [947, 402] width 202 height 179
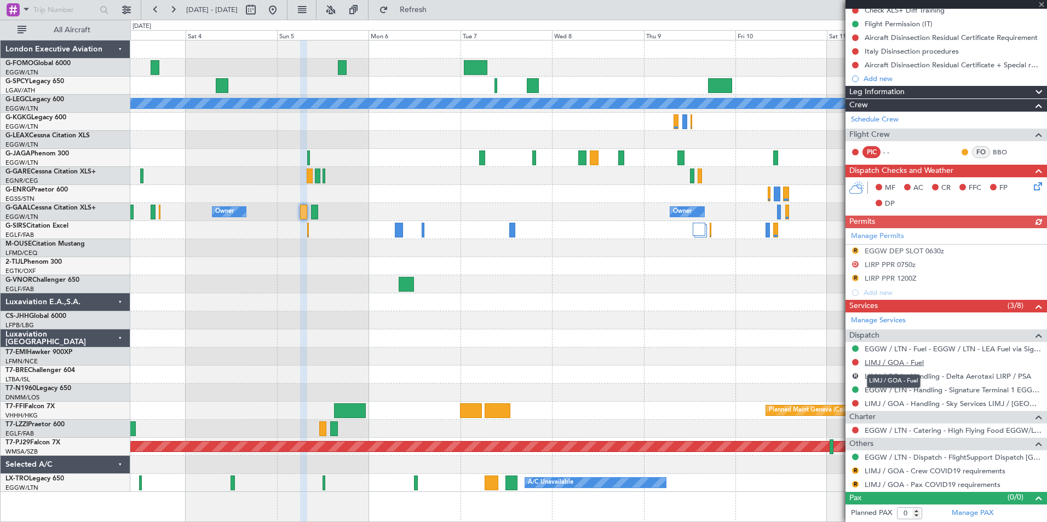
click at [877, 364] on link "LIMJ / GOA - Fuel" at bounding box center [894, 362] width 59 height 9
click at [423, 5] on button "Refresh" at bounding box center [407, 10] width 66 height 18
click at [1003, 457] on link "EGGW / LTN - Dispatch - FlightSupport Dispatch [GEOGRAPHIC_DATA]" at bounding box center [953, 457] width 177 height 9
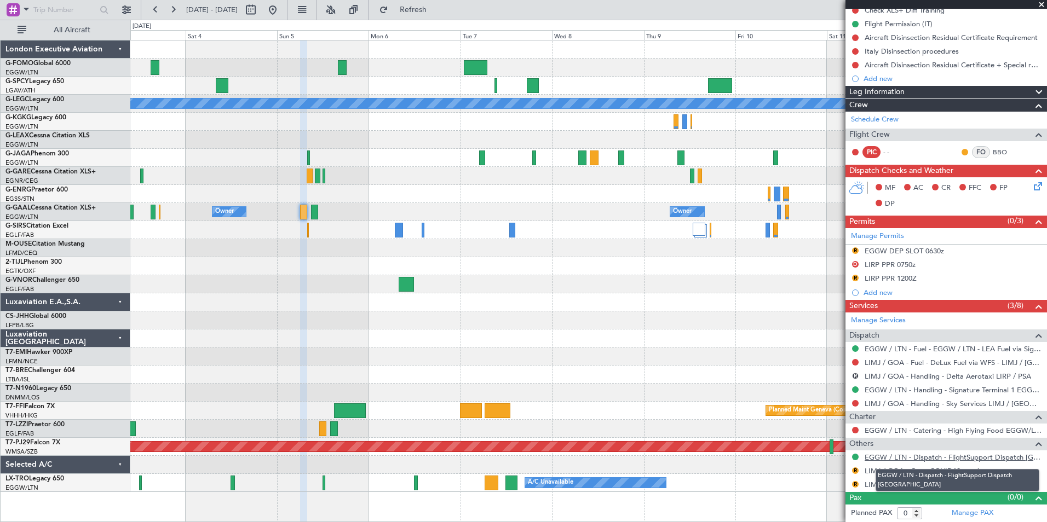
click at [1006, 457] on link "EGGW / LTN - Dispatch - FlightSupport Dispatch [GEOGRAPHIC_DATA]" at bounding box center [953, 457] width 177 height 9
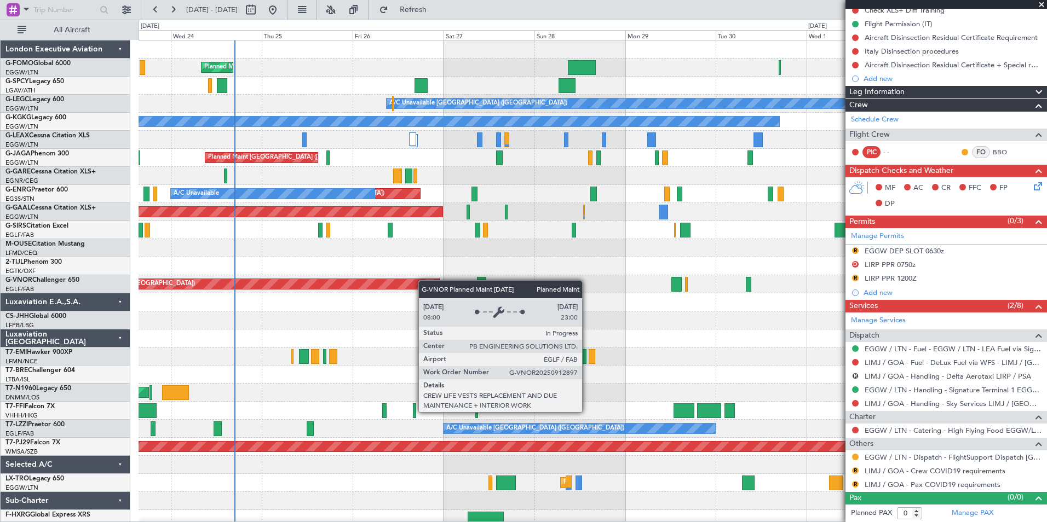
click at [433, 285] on div "Planned Maint London (Luton) A/C Unavailable London (Luton) A/C Unavailable Ist…" at bounding box center [593, 285] width 908 height 488
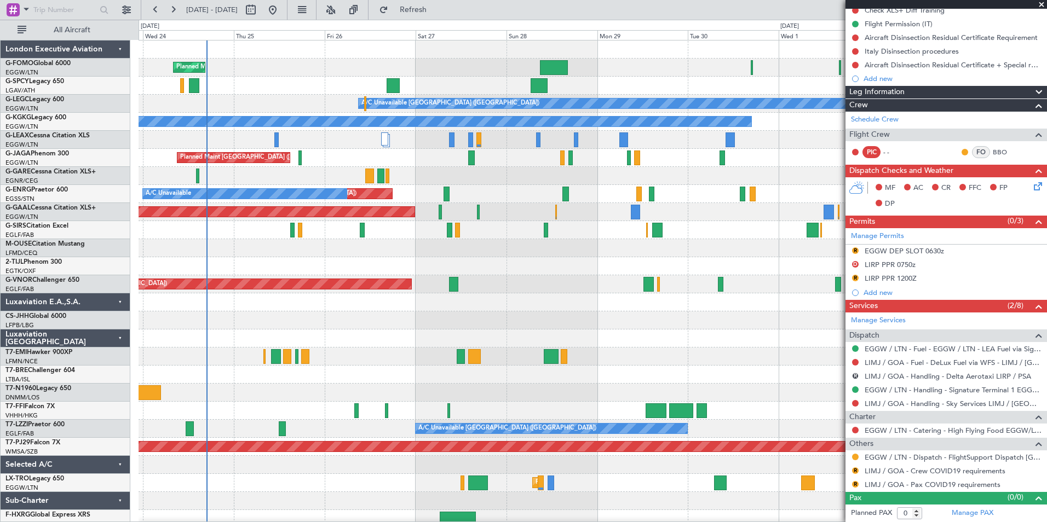
click at [248, 322] on div "Planned Maint London (Luton) A/C Unavailable London (Luton) A/C Unavailable Ist…" at bounding box center [593, 285] width 908 height 488
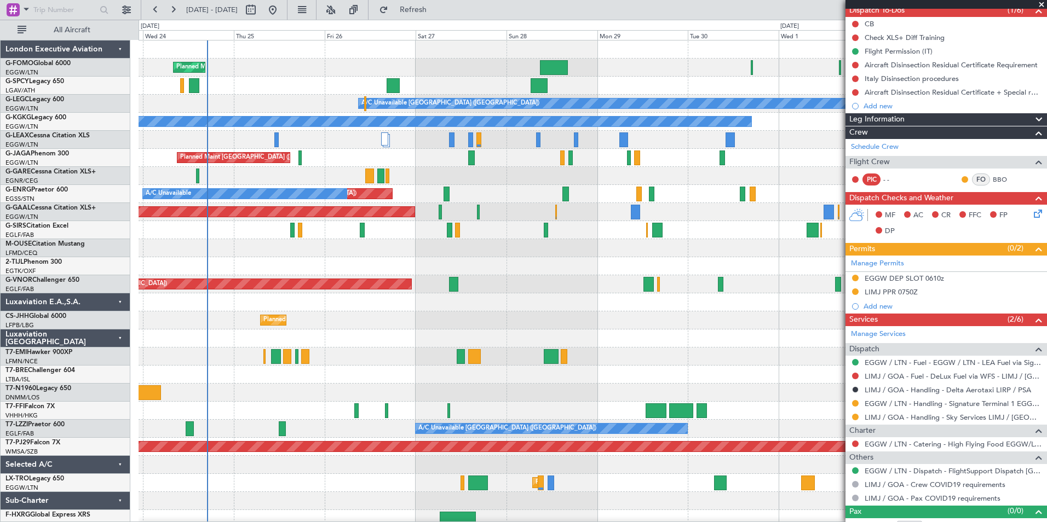
scroll to position [117, 0]
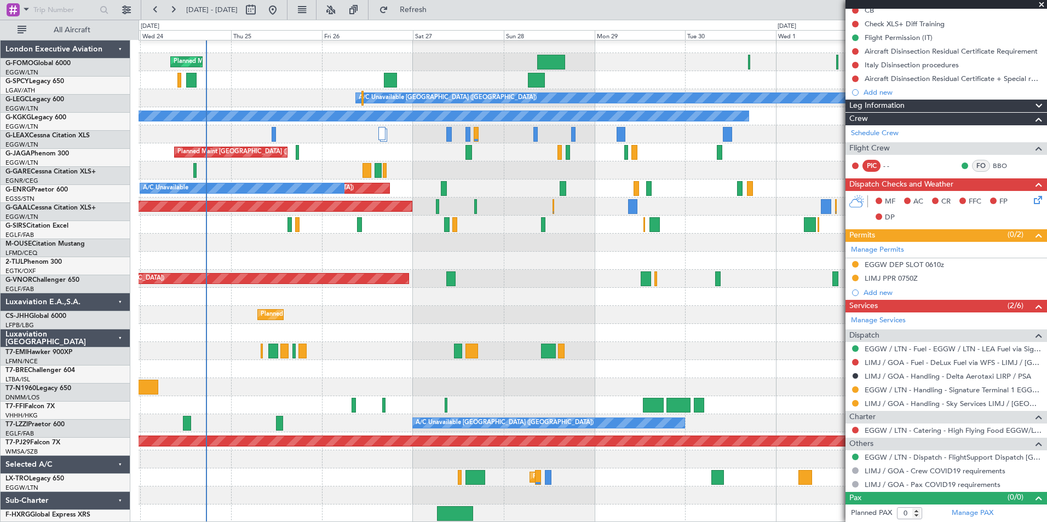
scroll to position [5, 0]
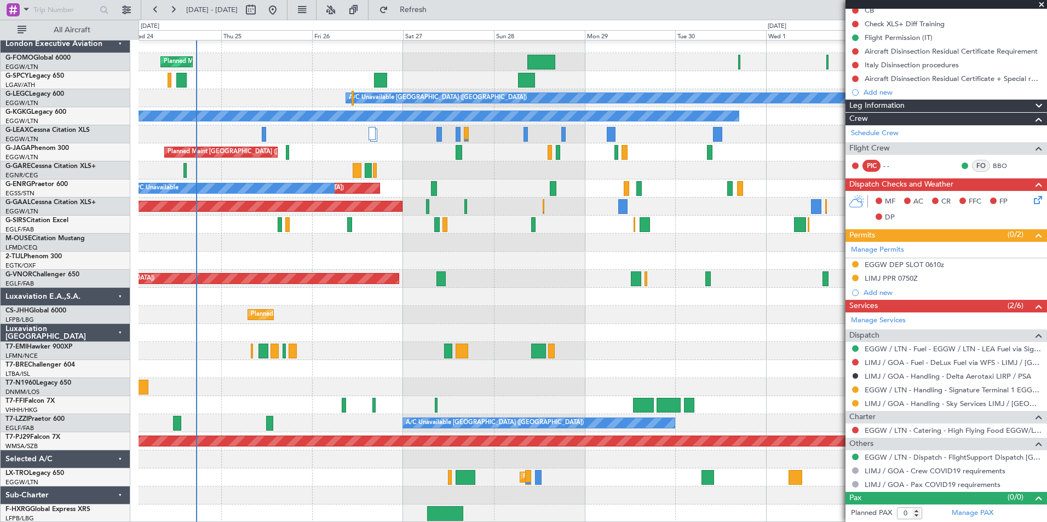
click at [293, 393] on div "Planned Maint [GEOGRAPHIC_DATA] ([GEOGRAPHIC_DATA]) A/C Unavailable [GEOGRAPHIC…" at bounding box center [593, 279] width 908 height 488
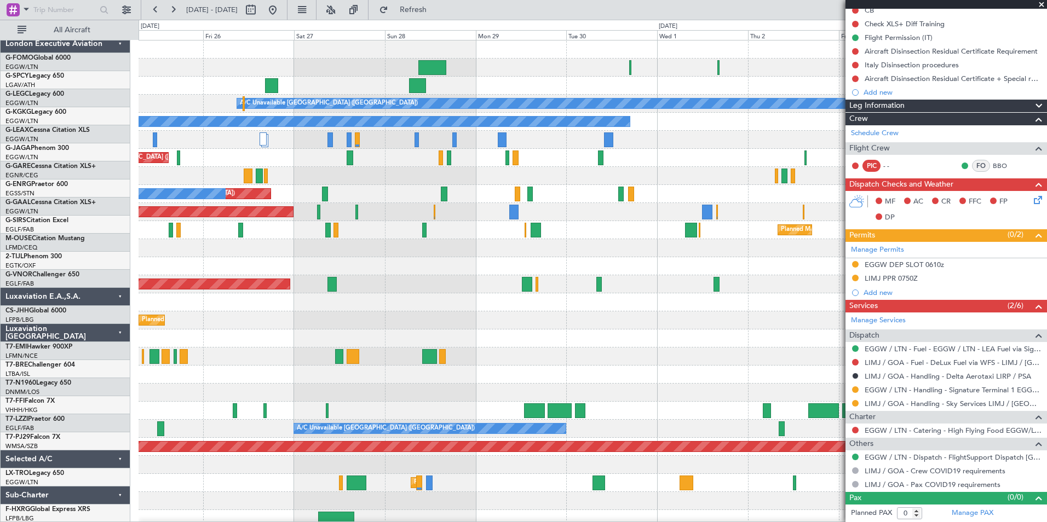
scroll to position [0, 0]
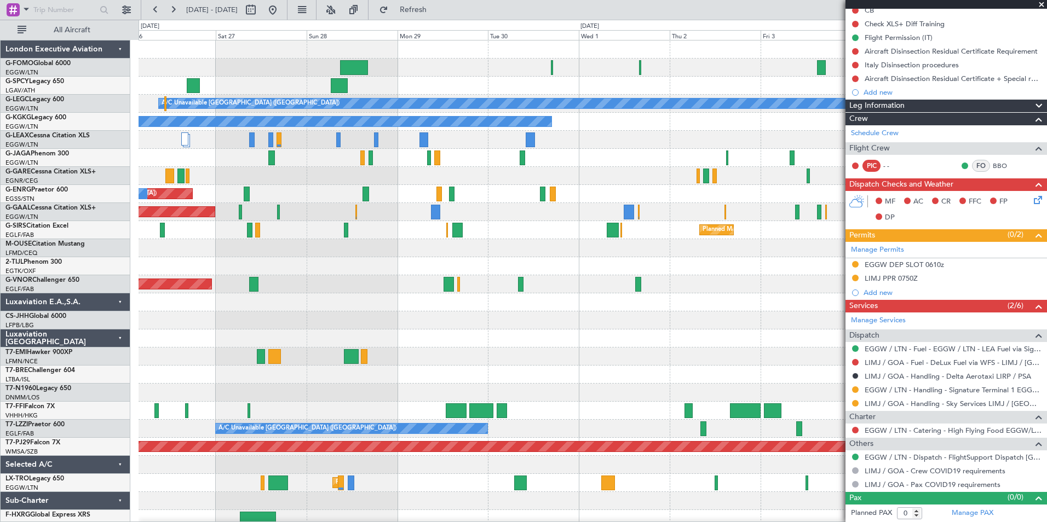
click at [386, 365] on div at bounding box center [593, 357] width 908 height 18
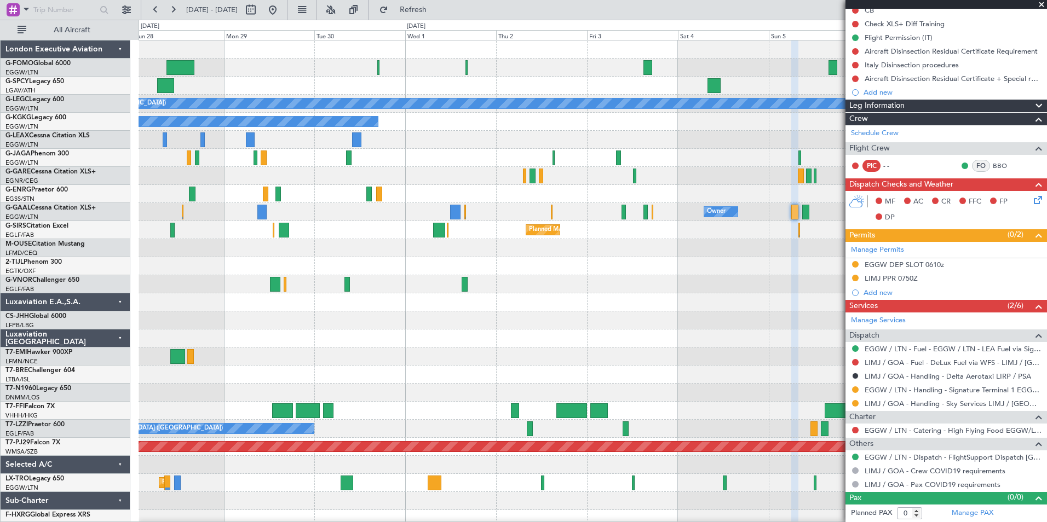
click at [475, 209] on div "Owner Owner Planned [GEOGRAPHIC_DATA]" at bounding box center [593, 212] width 908 height 18
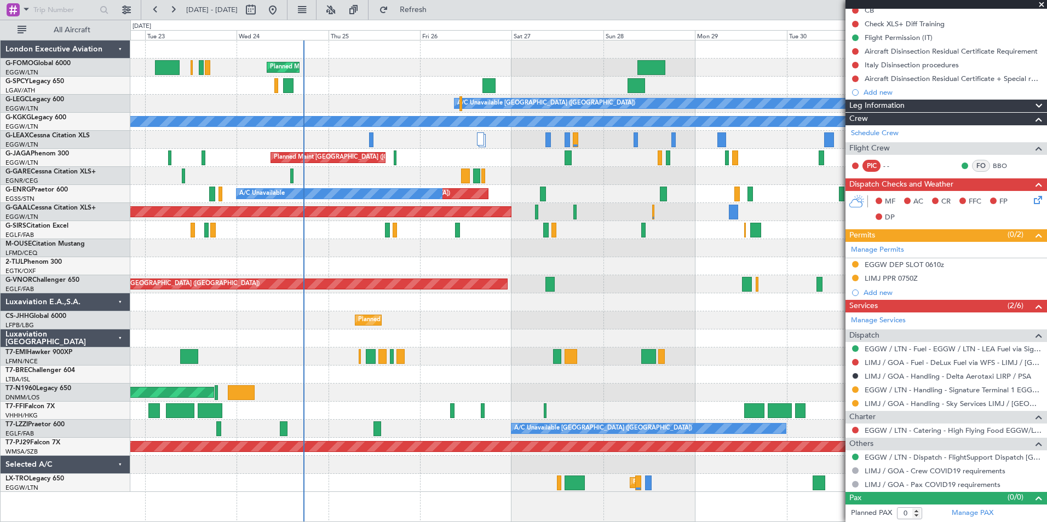
click at [696, 417] on div "Planned Maint [GEOGRAPHIC_DATA] ([GEOGRAPHIC_DATA]) A/C Unavailable [GEOGRAPHIC…" at bounding box center [588, 267] width 916 height 452
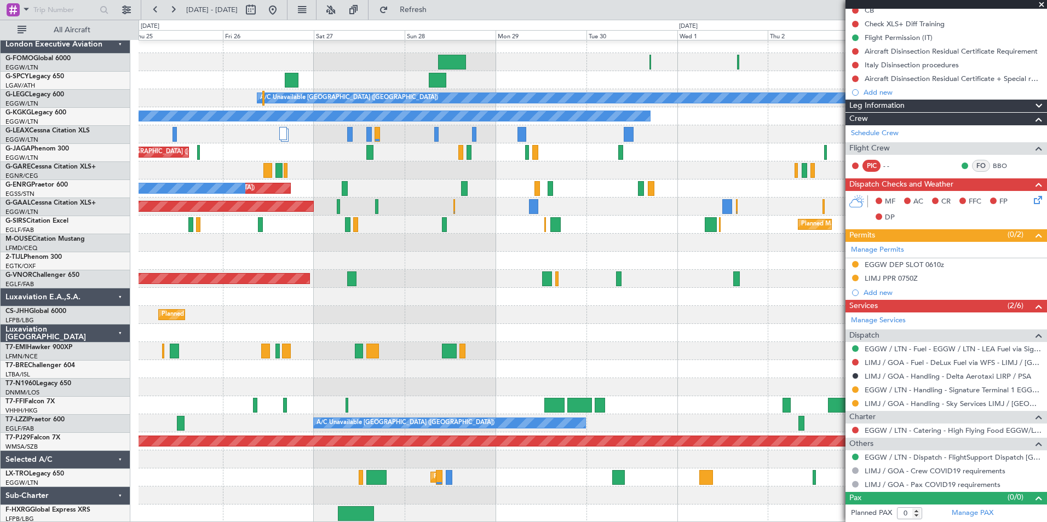
scroll to position [5, 0]
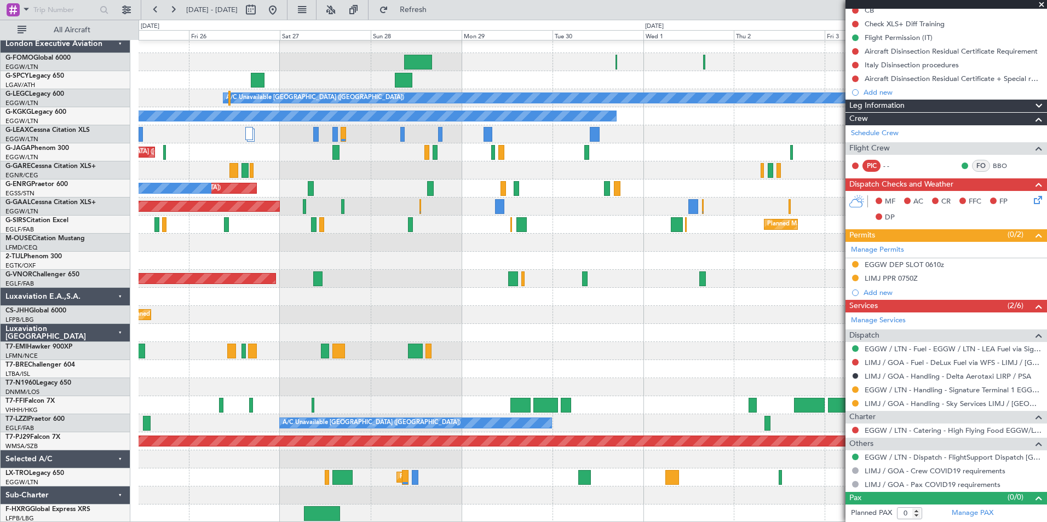
click at [237, 365] on div "Planned Maint [GEOGRAPHIC_DATA] ([GEOGRAPHIC_DATA]) A/C Unavailable [GEOGRAPHIC…" at bounding box center [593, 279] width 908 height 488
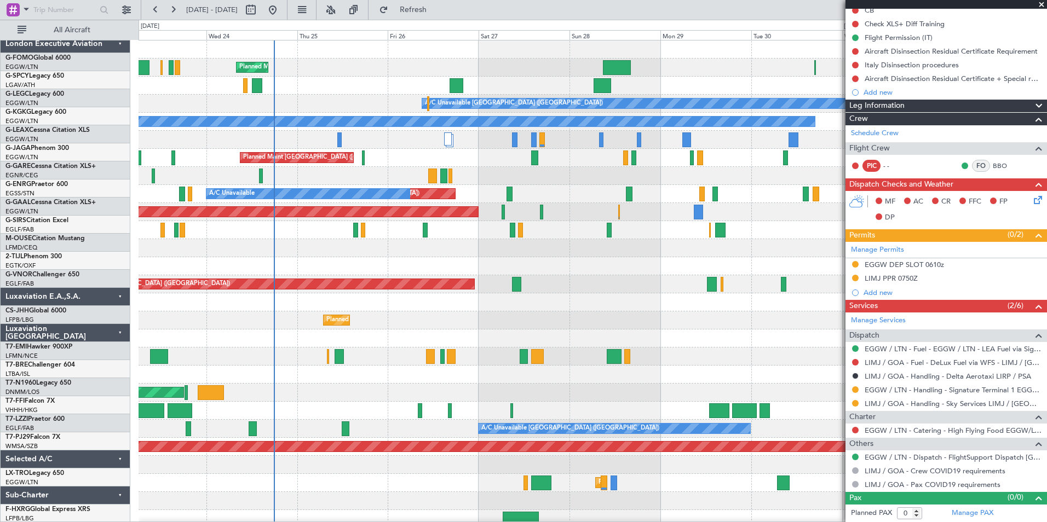
scroll to position [0, 0]
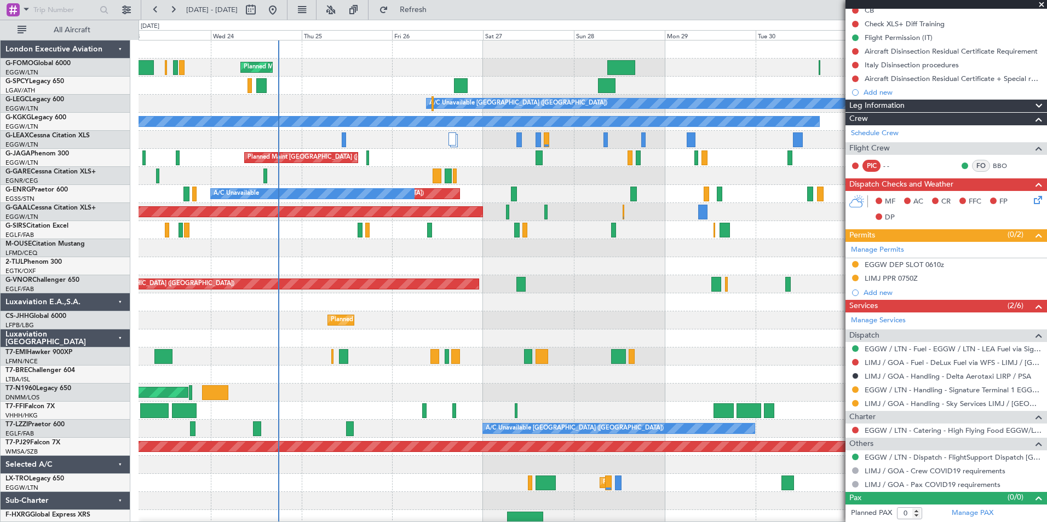
click at [457, 517] on div "Planned Maint [GEOGRAPHIC_DATA] ([GEOGRAPHIC_DATA]) A/C Unavailable [GEOGRAPHIC…" at bounding box center [593, 285] width 908 height 488
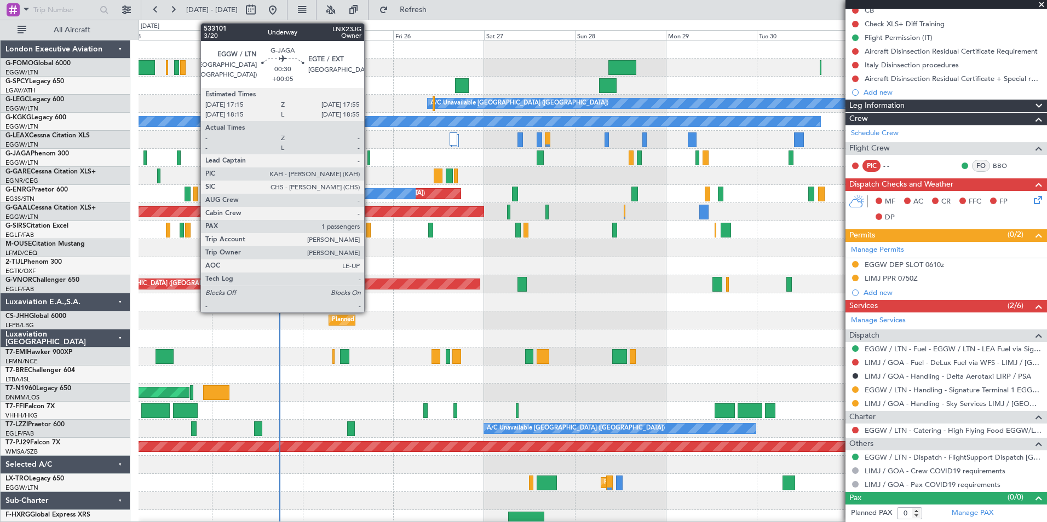
click at [369, 162] on div at bounding box center [368, 158] width 3 height 15
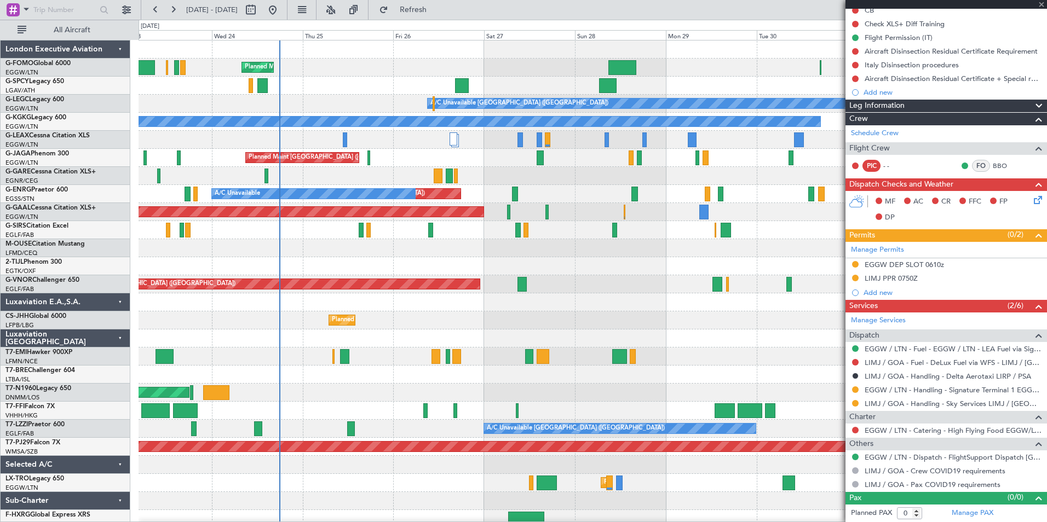
type input "+00:05"
type input "1"
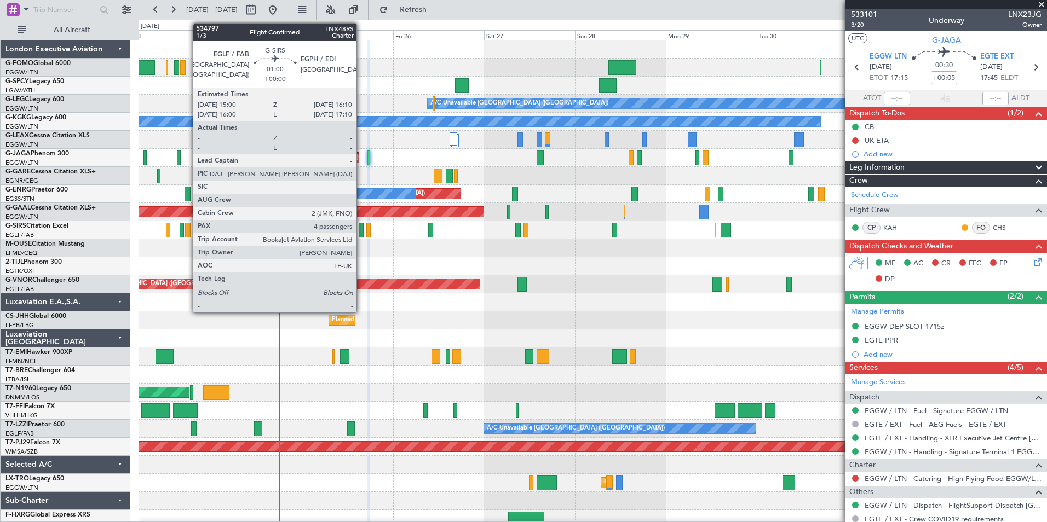
click at [361, 228] on div at bounding box center [361, 230] width 5 height 15
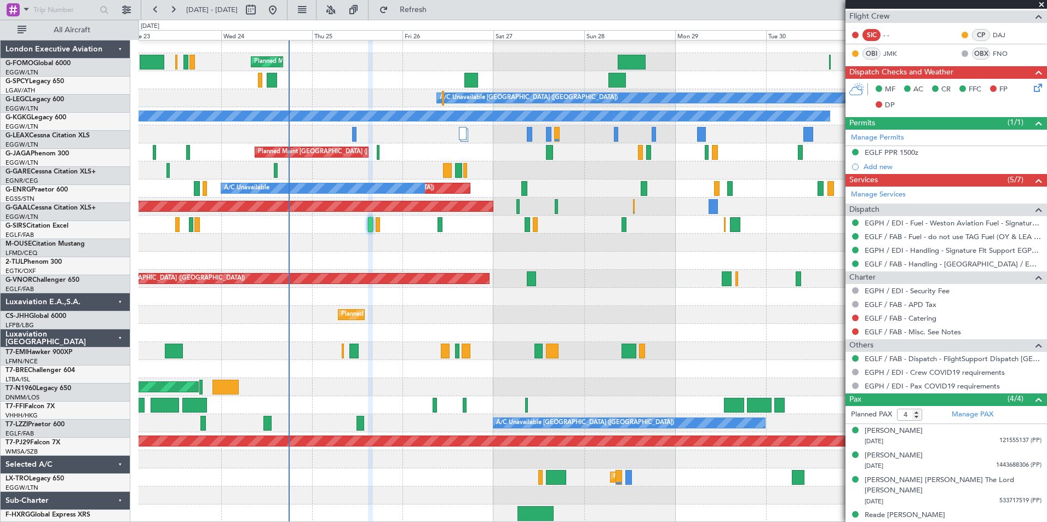
scroll to position [5, 0]
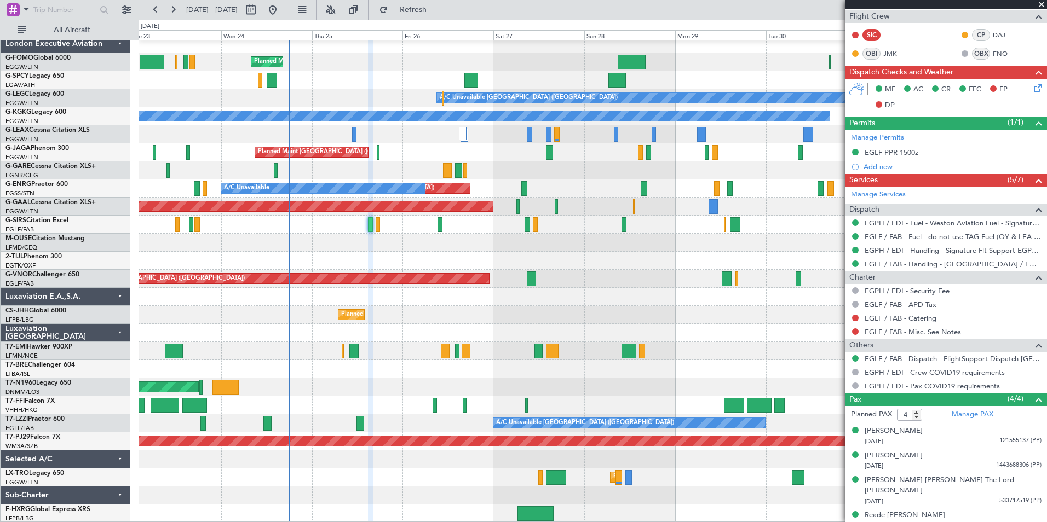
click at [323, 431] on div "Planned Maint [GEOGRAPHIC_DATA] ([GEOGRAPHIC_DATA]) A/C Unavailable [GEOGRAPHIC…" at bounding box center [593, 279] width 908 height 488
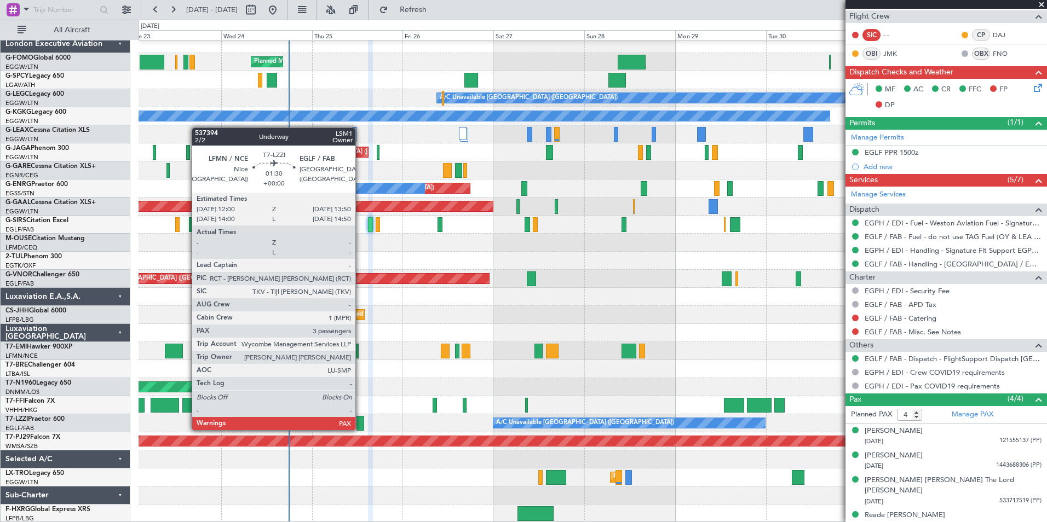
click at [360, 429] on div at bounding box center [360, 423] width 7 height 15
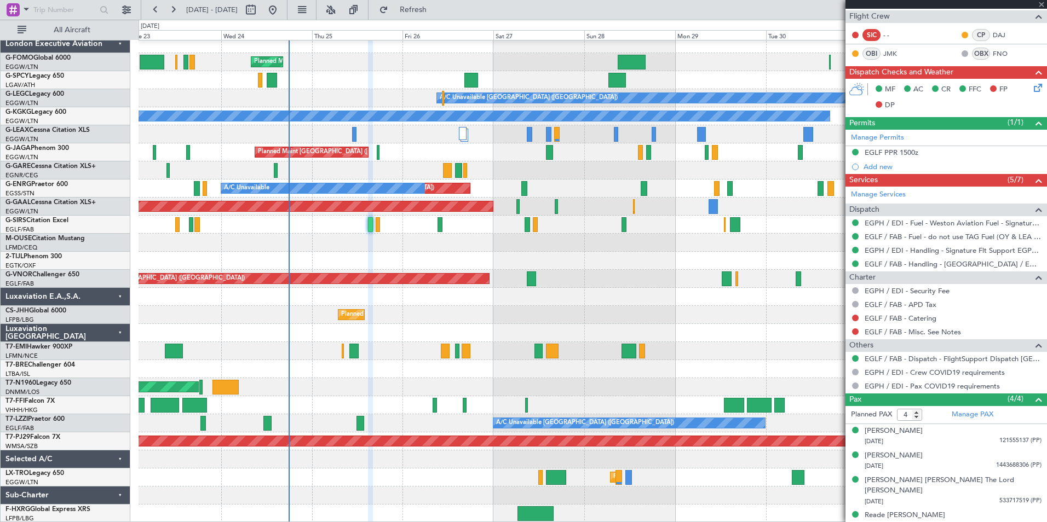
type input "3"
